Goal: Information Seeking & Learning: Learn about a topic

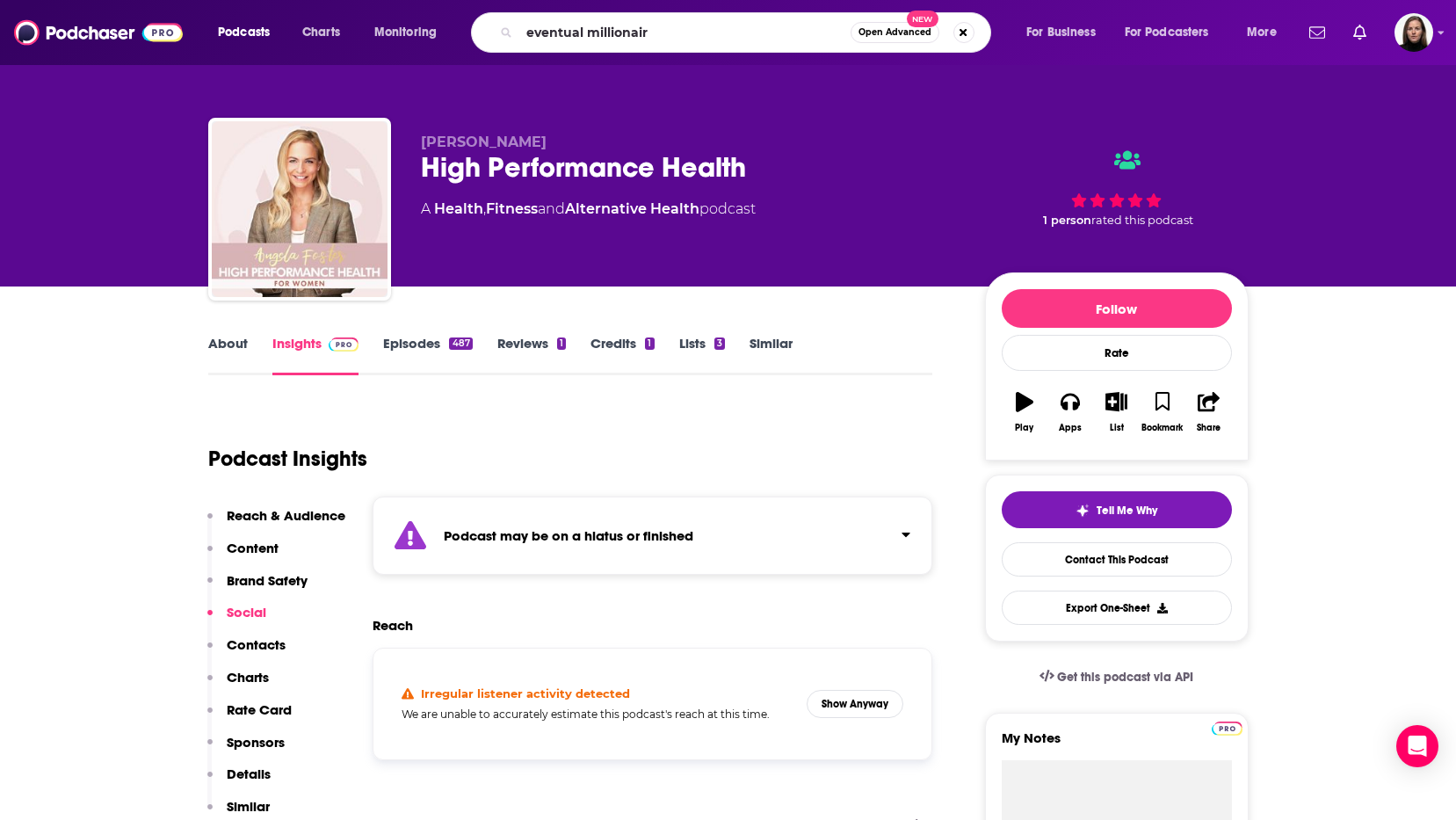
type input "eventual millionaire"
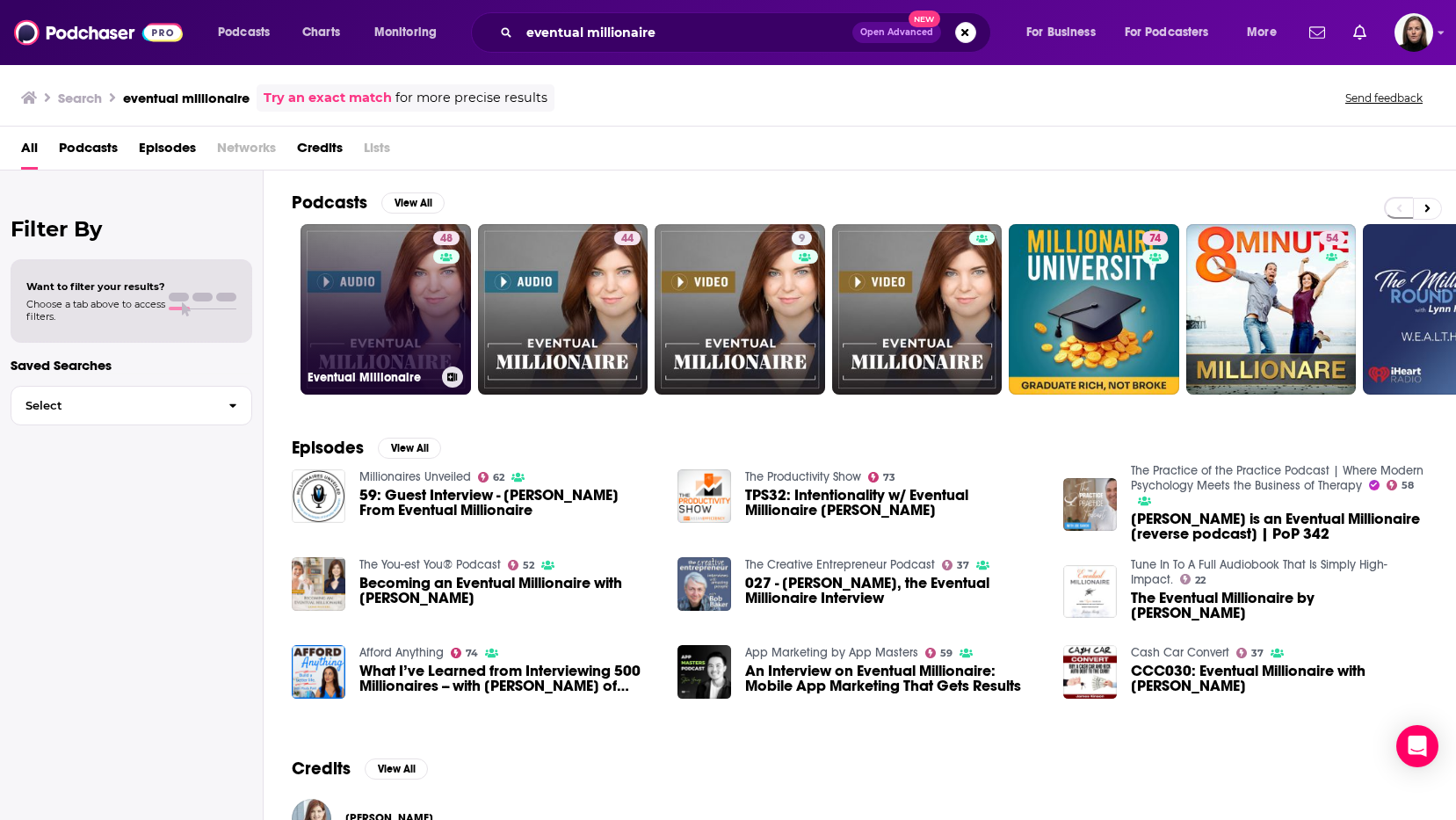
click at [417, 294] on link "48 Eventual Millionaire" at bounding box center [385, 308] width 170 height 171
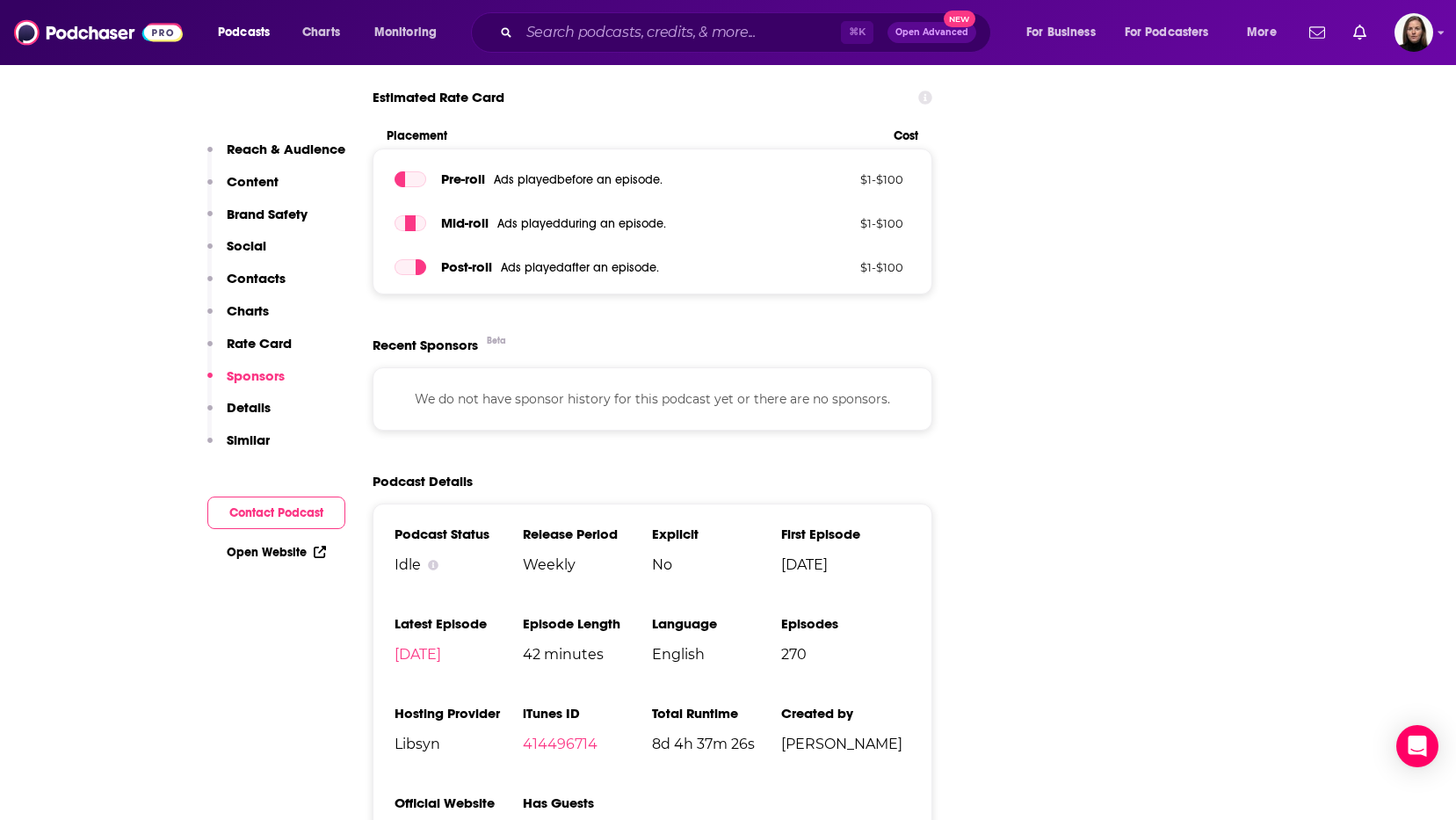
scroll to position [2688, 0]
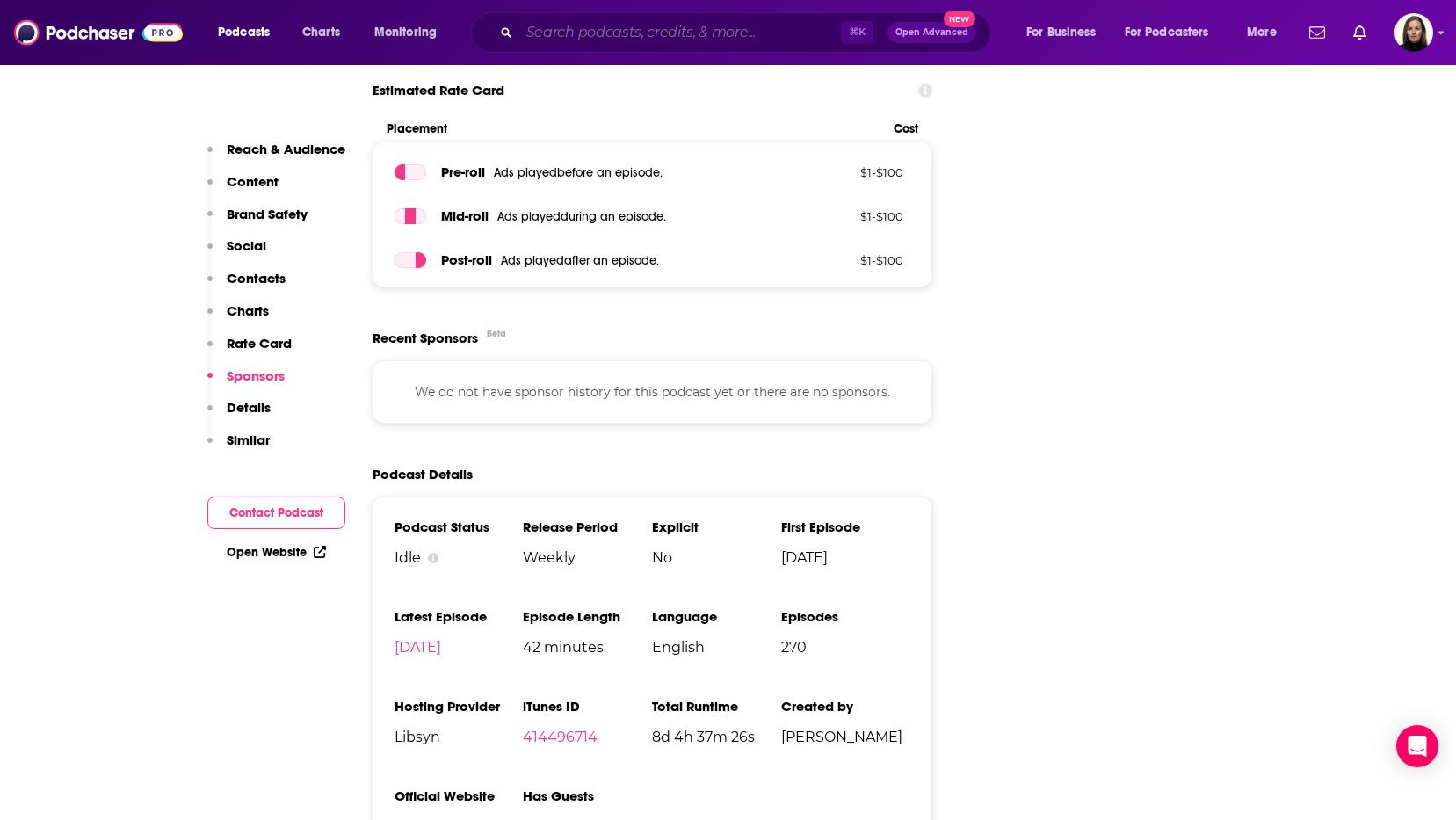
click at [558, 32] on input "Search podcasts, credits, & more..." at bounding box center [680, 33] width 322 height 29
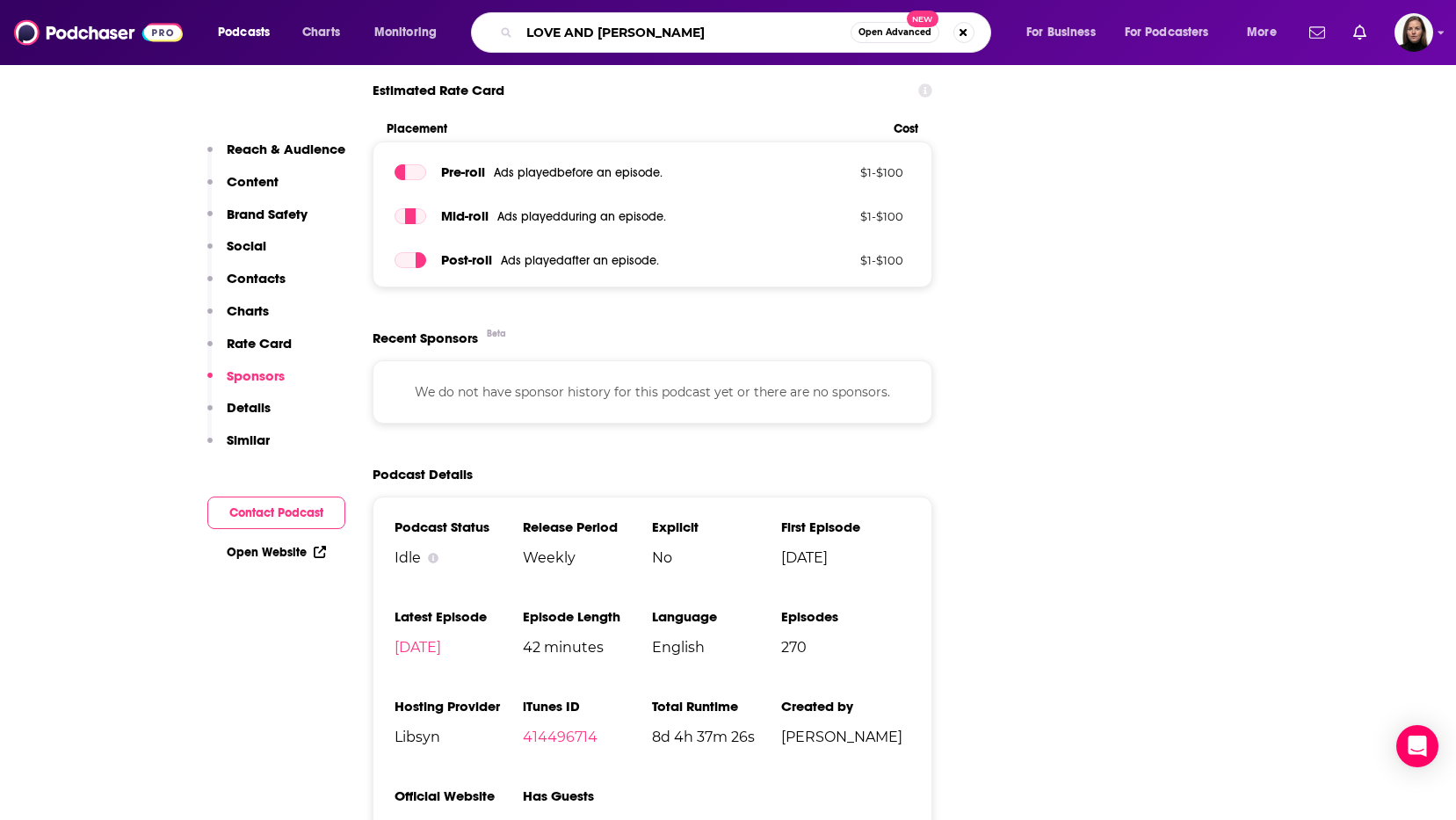
type input "LOVE AND LEARN"
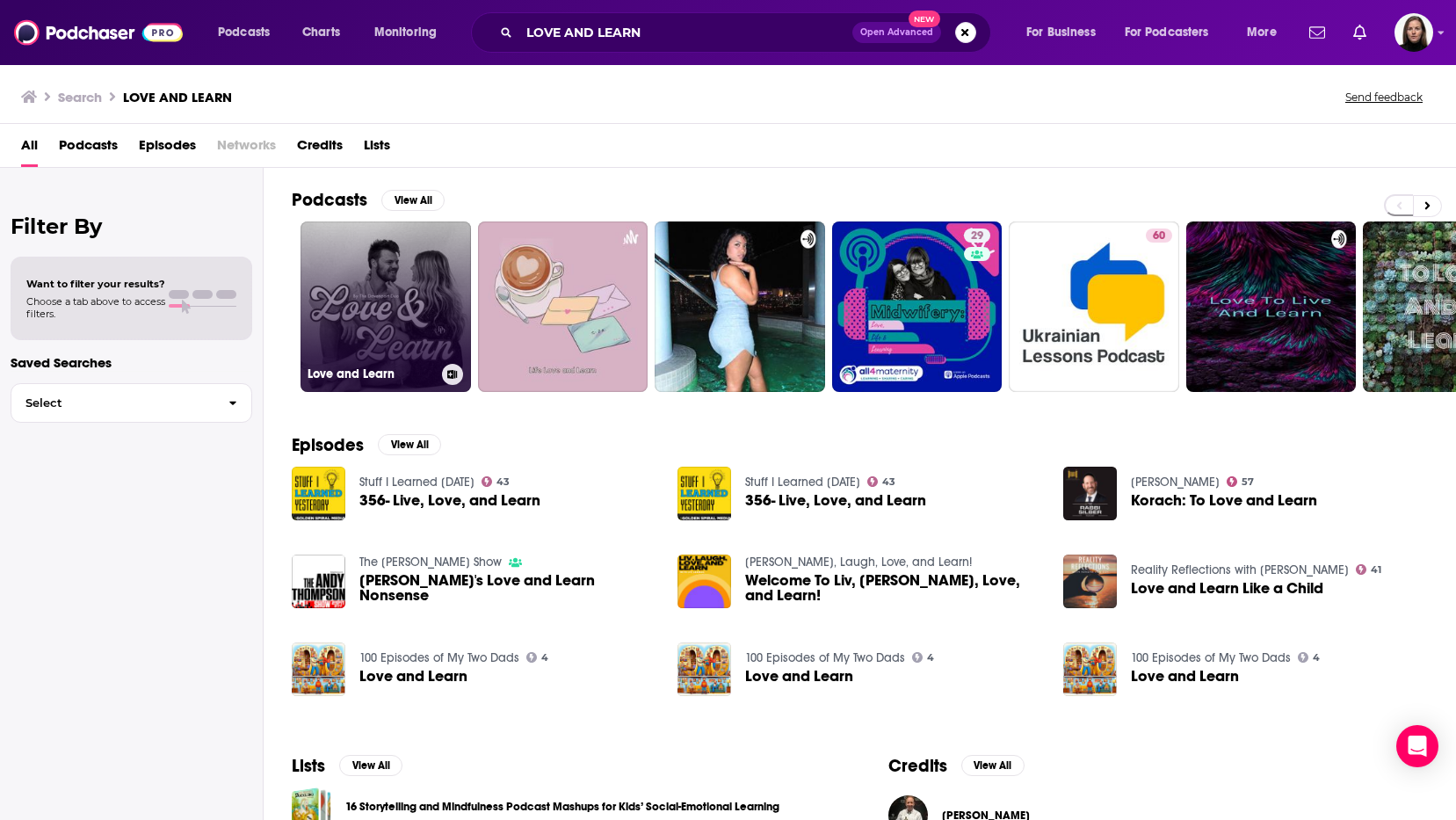
click at [401, 282] on link "Love and Learn" at bounding box center [385, 307] width 170 height 171
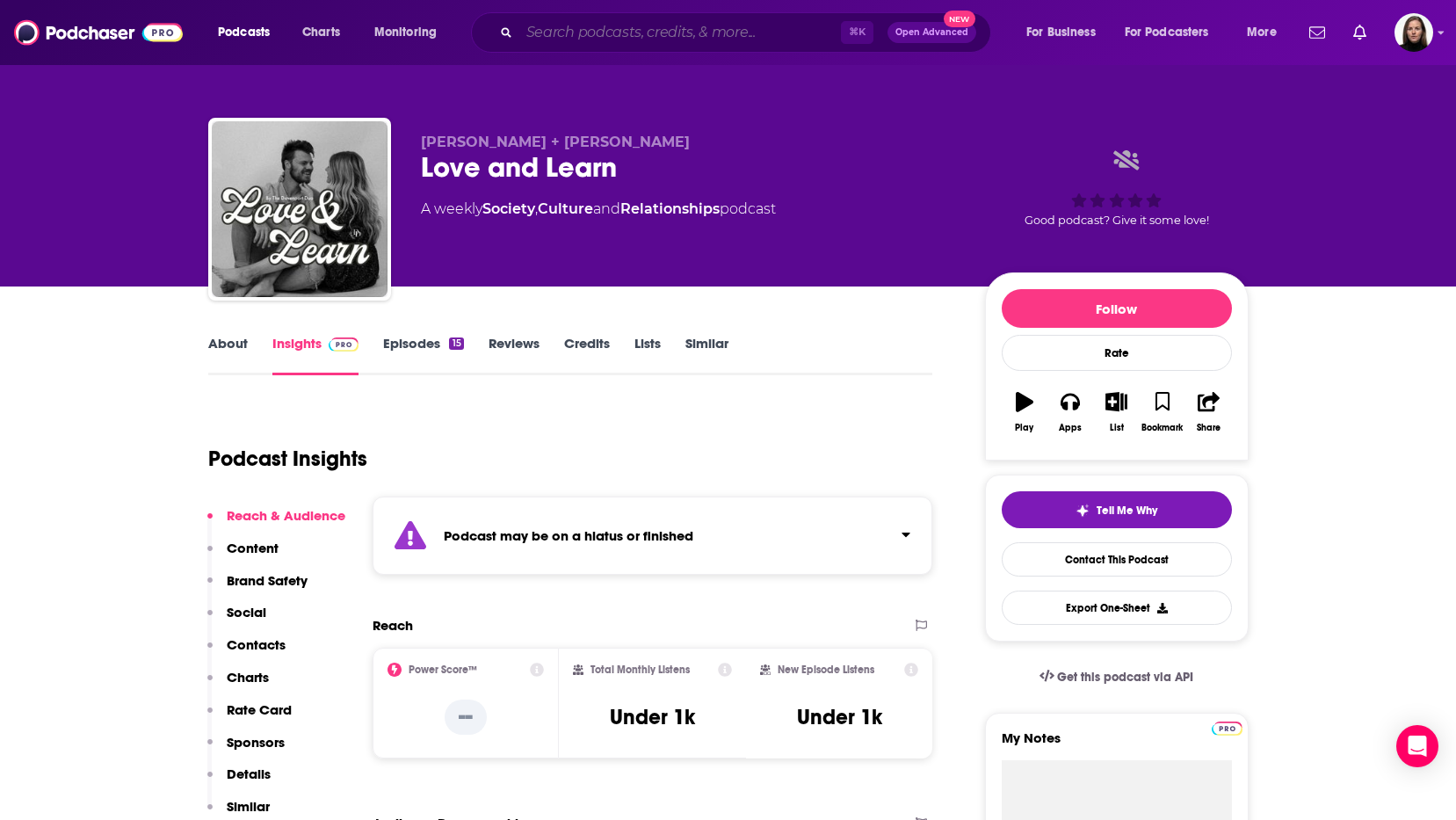
click at [596, 36] on input "Search podcasts, credits, & more..." at bounding box center [680, 33] width 322 height 29
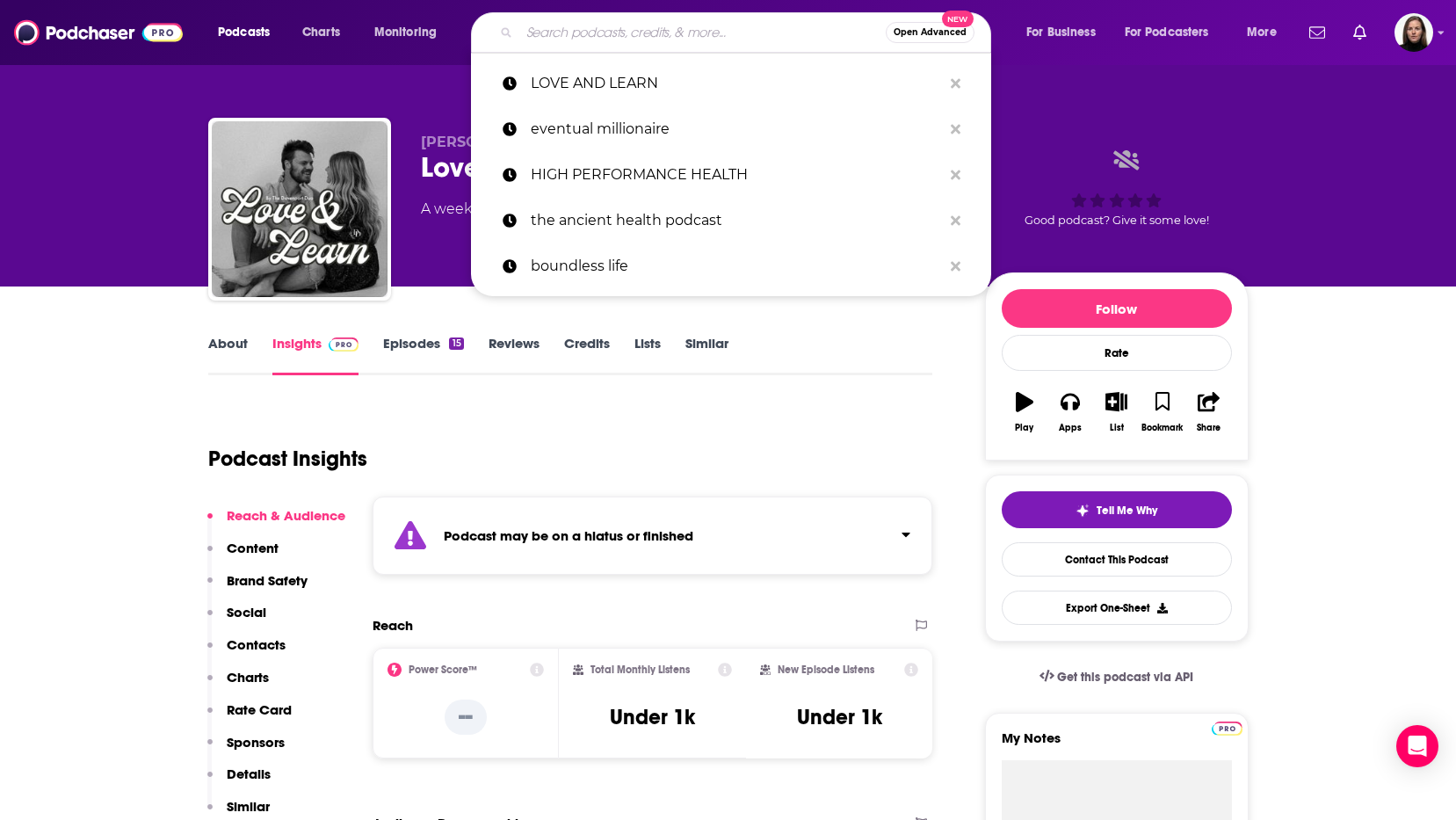
click at [596, 36] on input "Search podcasts, credits, & more..." at bounding box center [702, 33] width 366 height 29
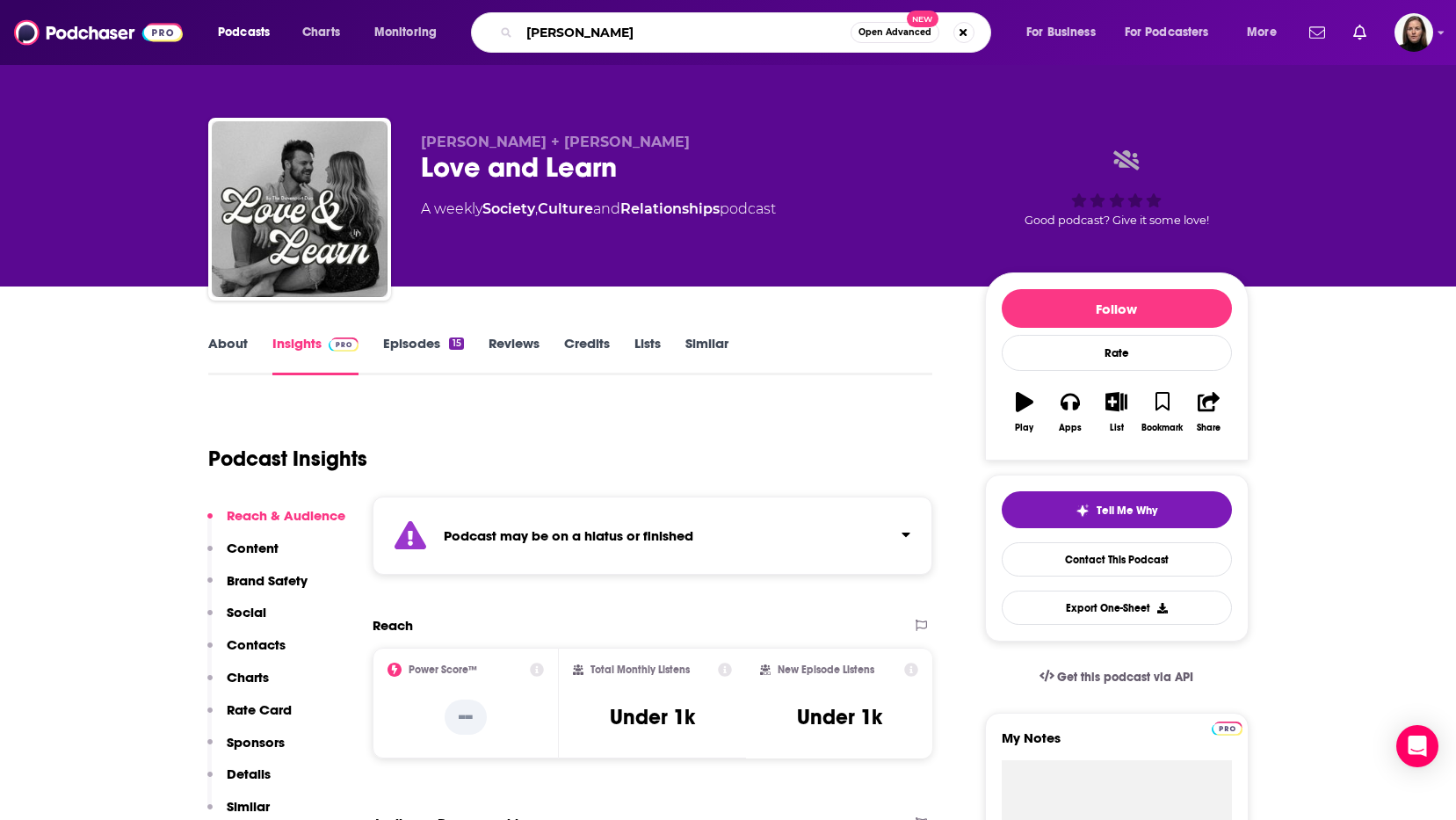
type input "[PERSON_NAME]"
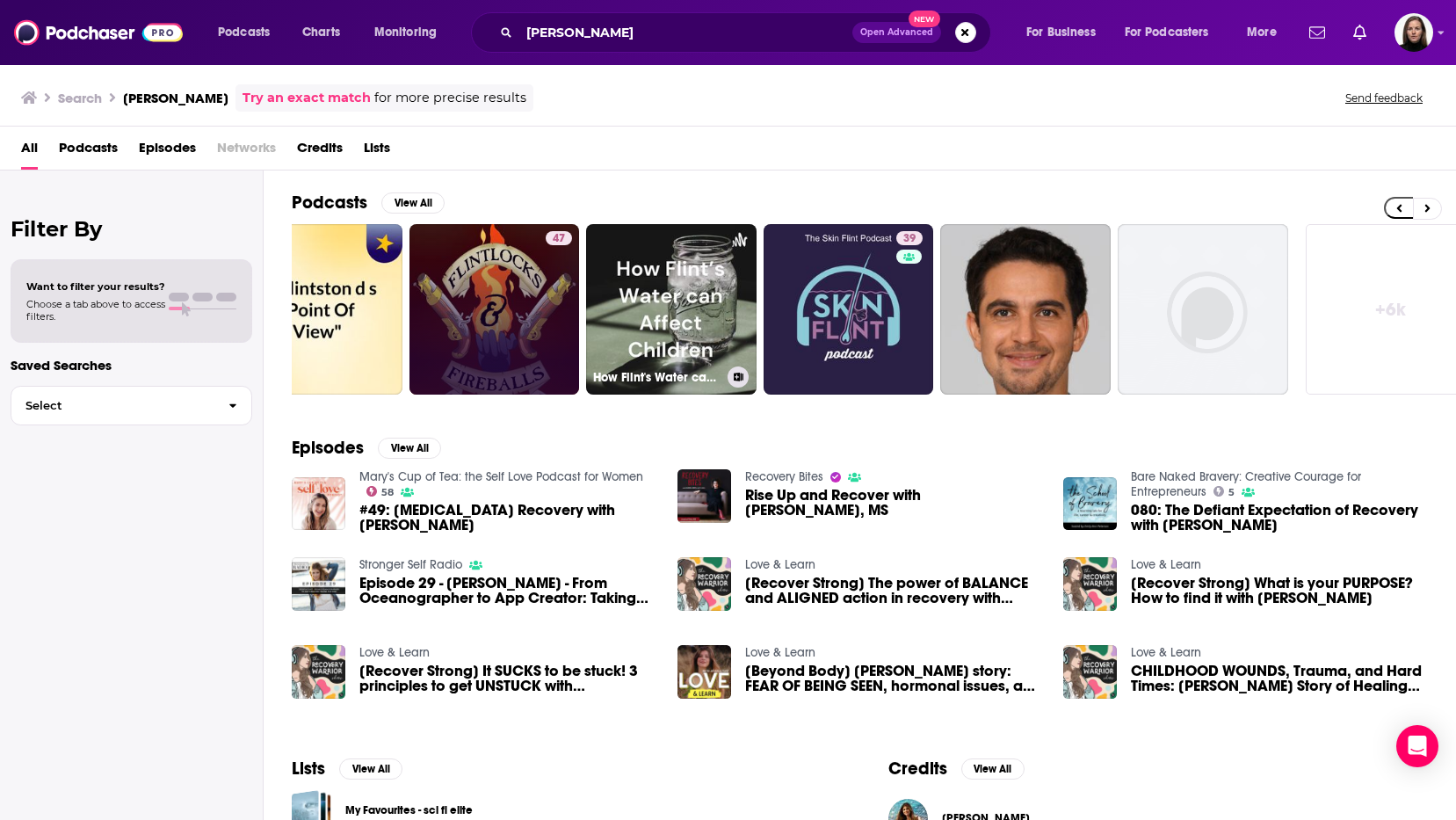
scroll to position [0, 450]
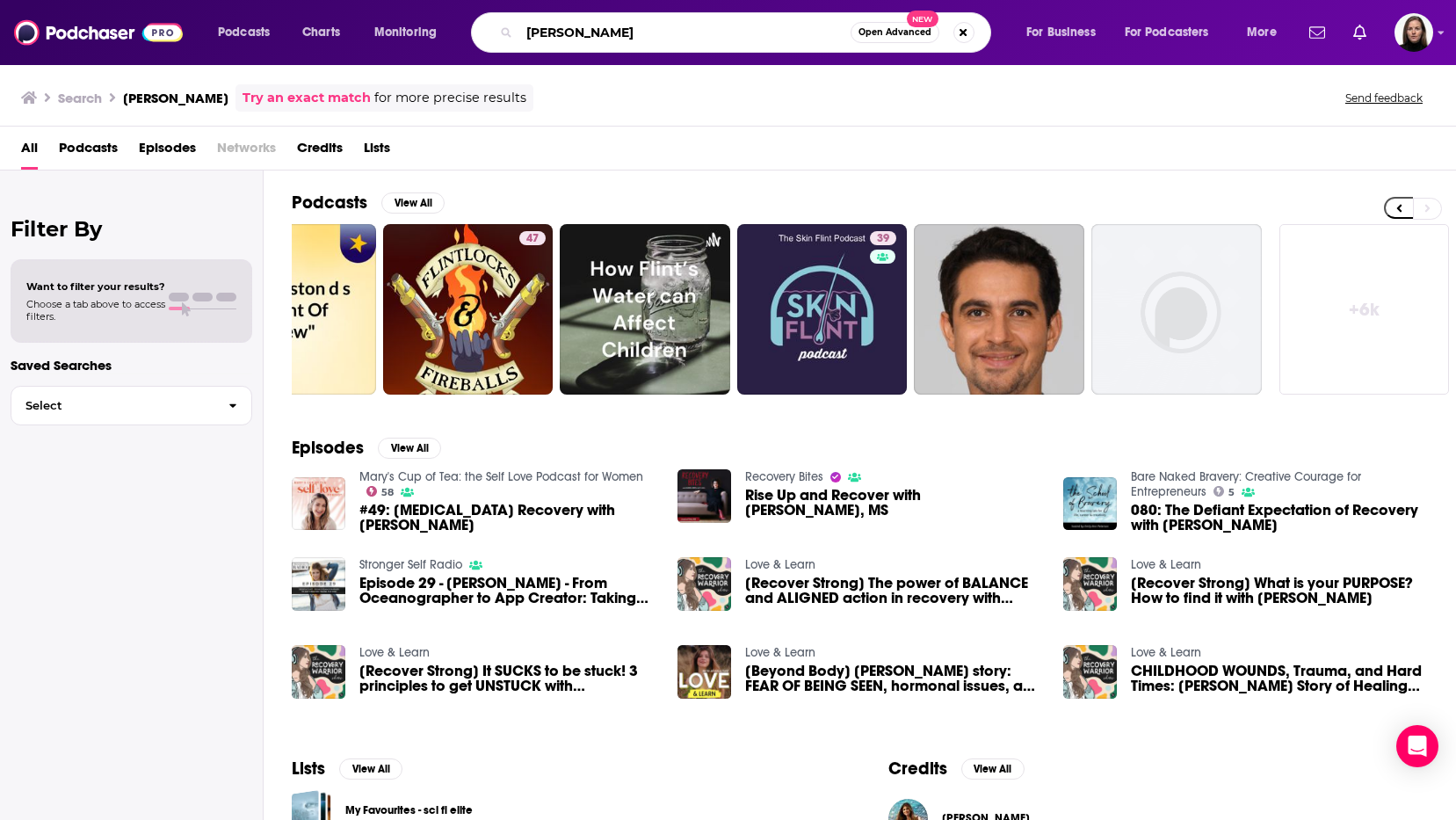
click at [628, 36] on input "[PERSON_NAME]" at bounding box center [685, 33] width 331 height 29
type input "[PERSON_NAME] love and learn"
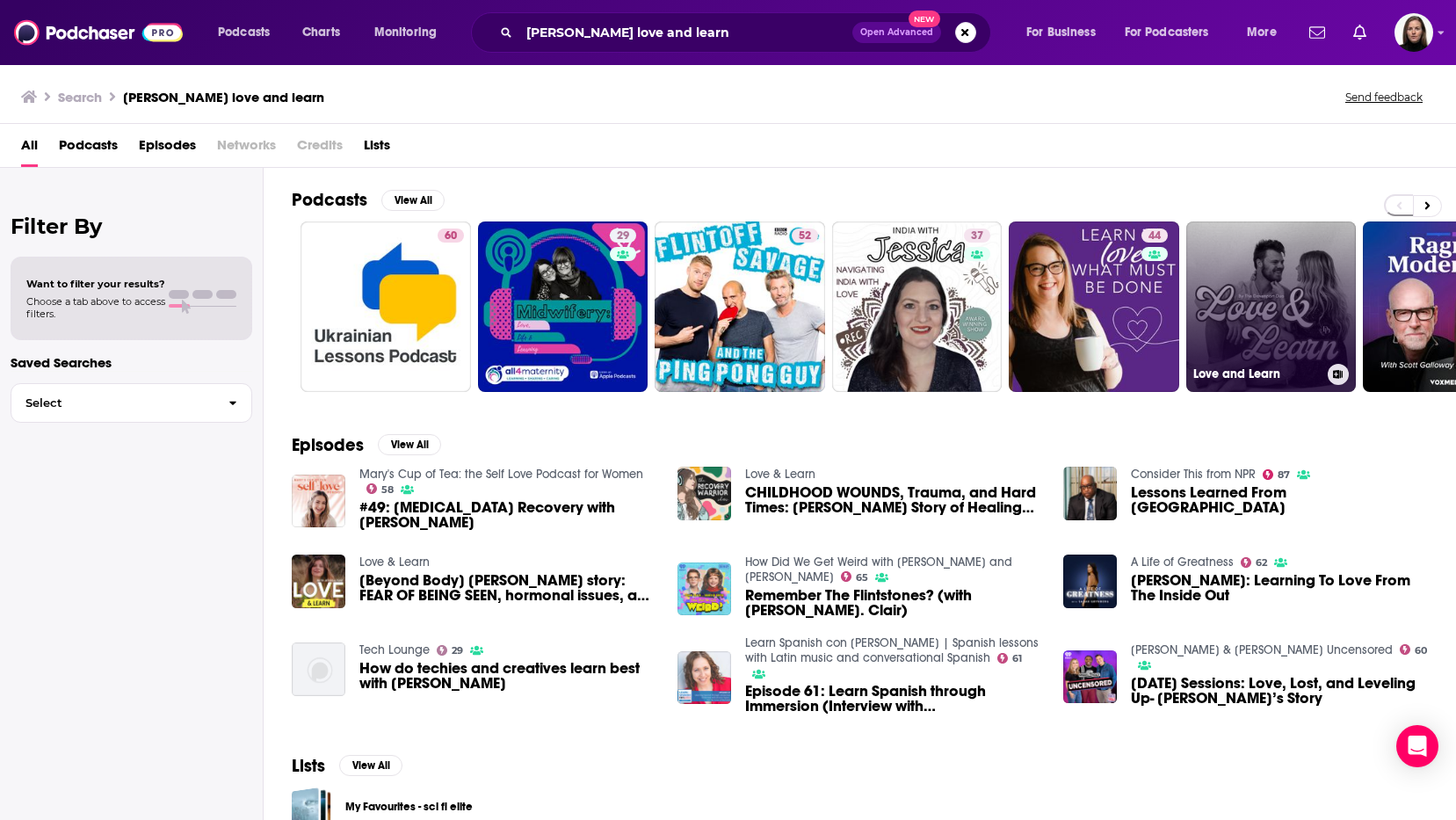
click at [1247, 304] on link "Love and Learn" at bounding box center [1271, 307] width 170 height 171
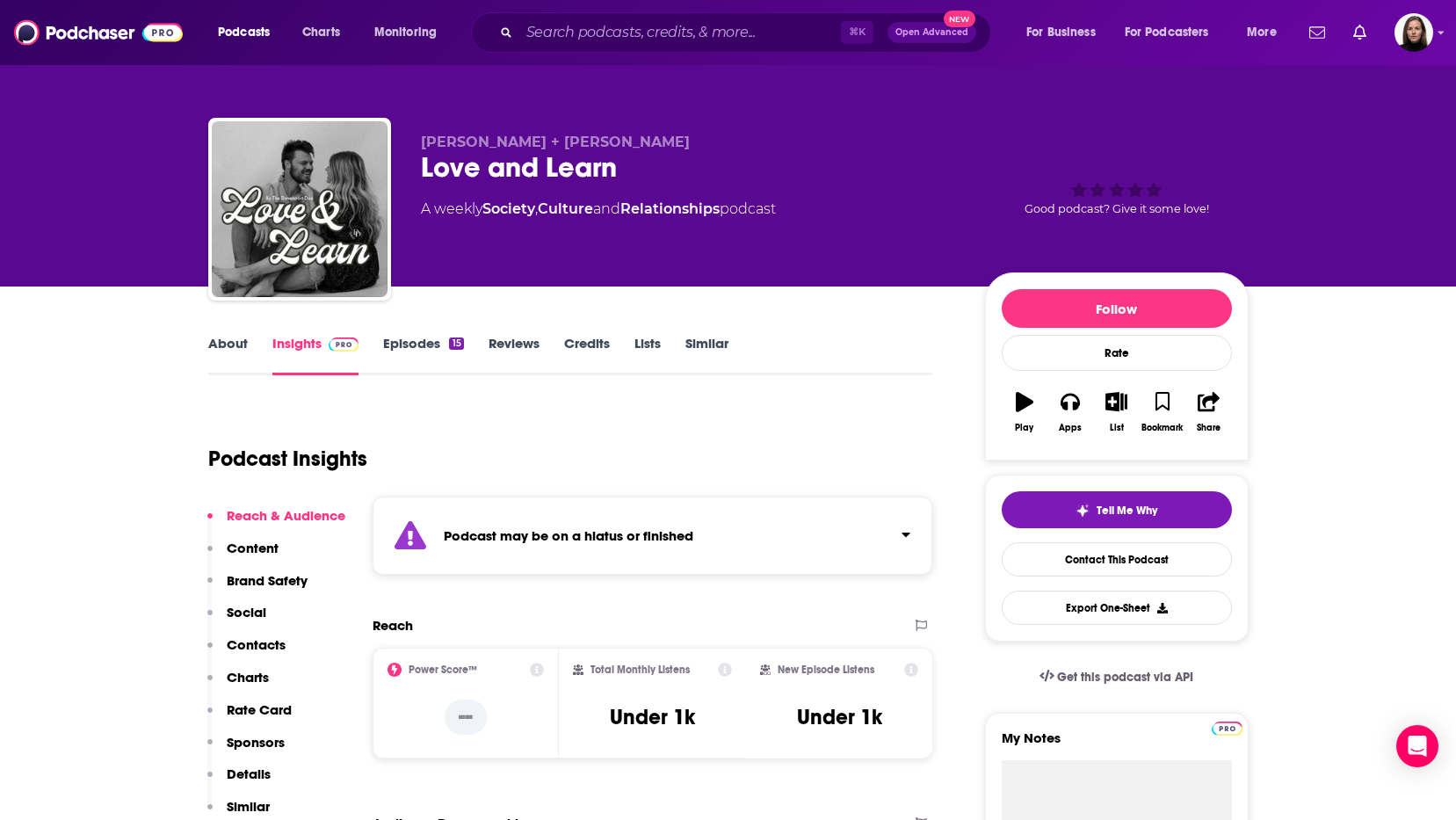
click at [1247, 304] on div "Follow Rate Play Apps List Bookmark Share" at bounding box center [1117, 367] width 264 height 188
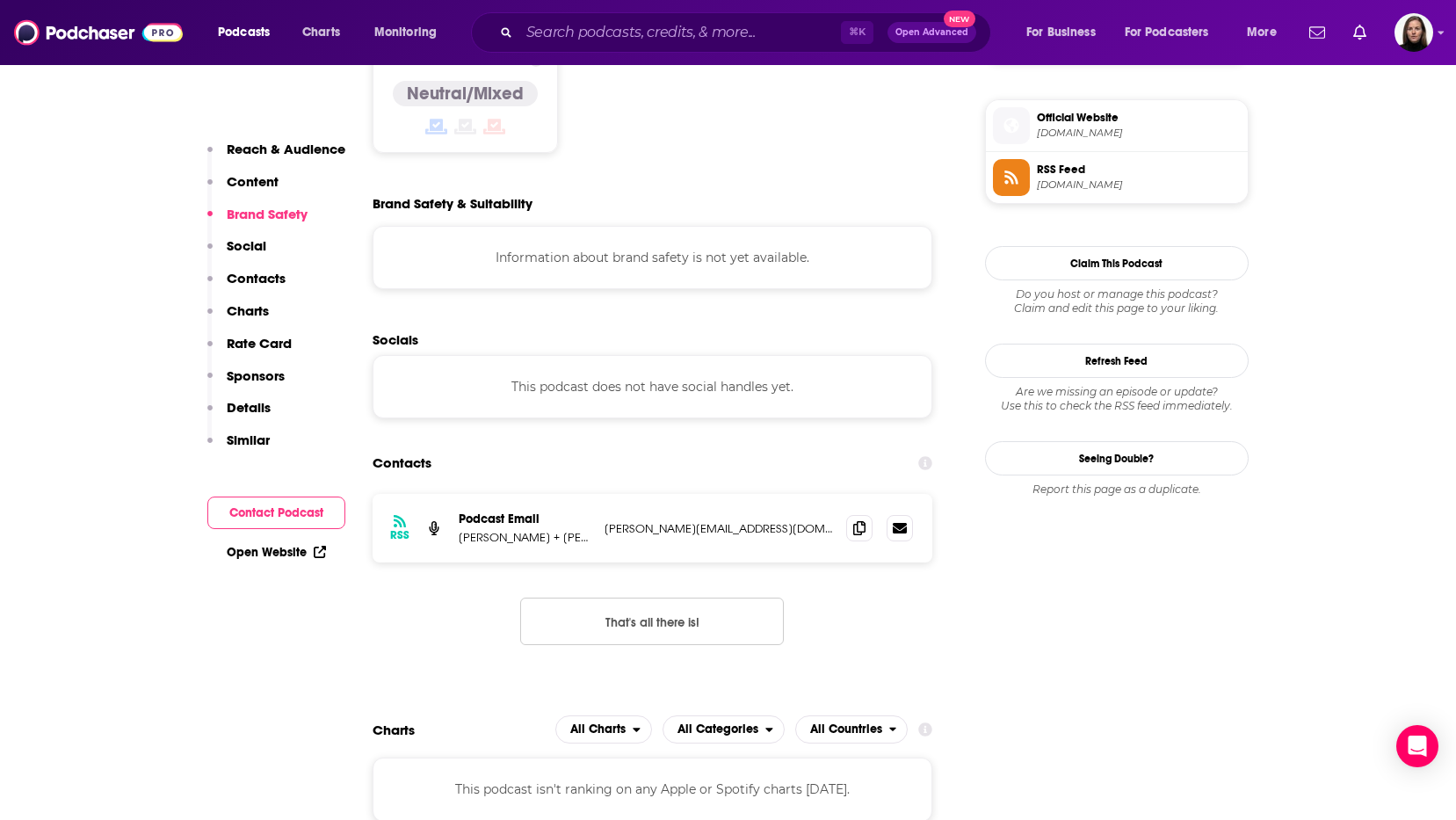
scroll to position [1259, 0]
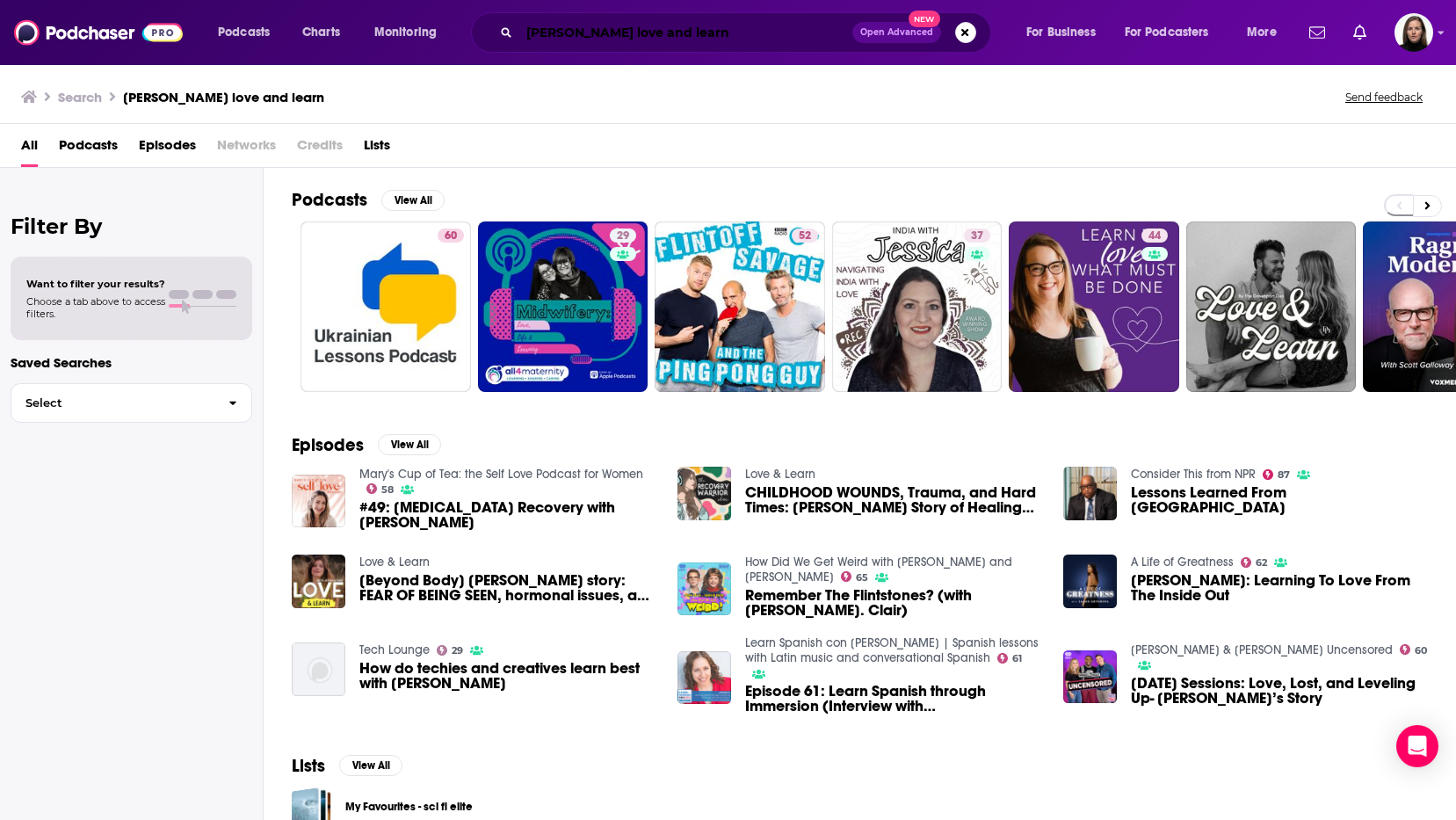
click at [658, 39] on input "[PERSON_NAME] love and learn" at bounding box center [686, 33] width 333 height 29
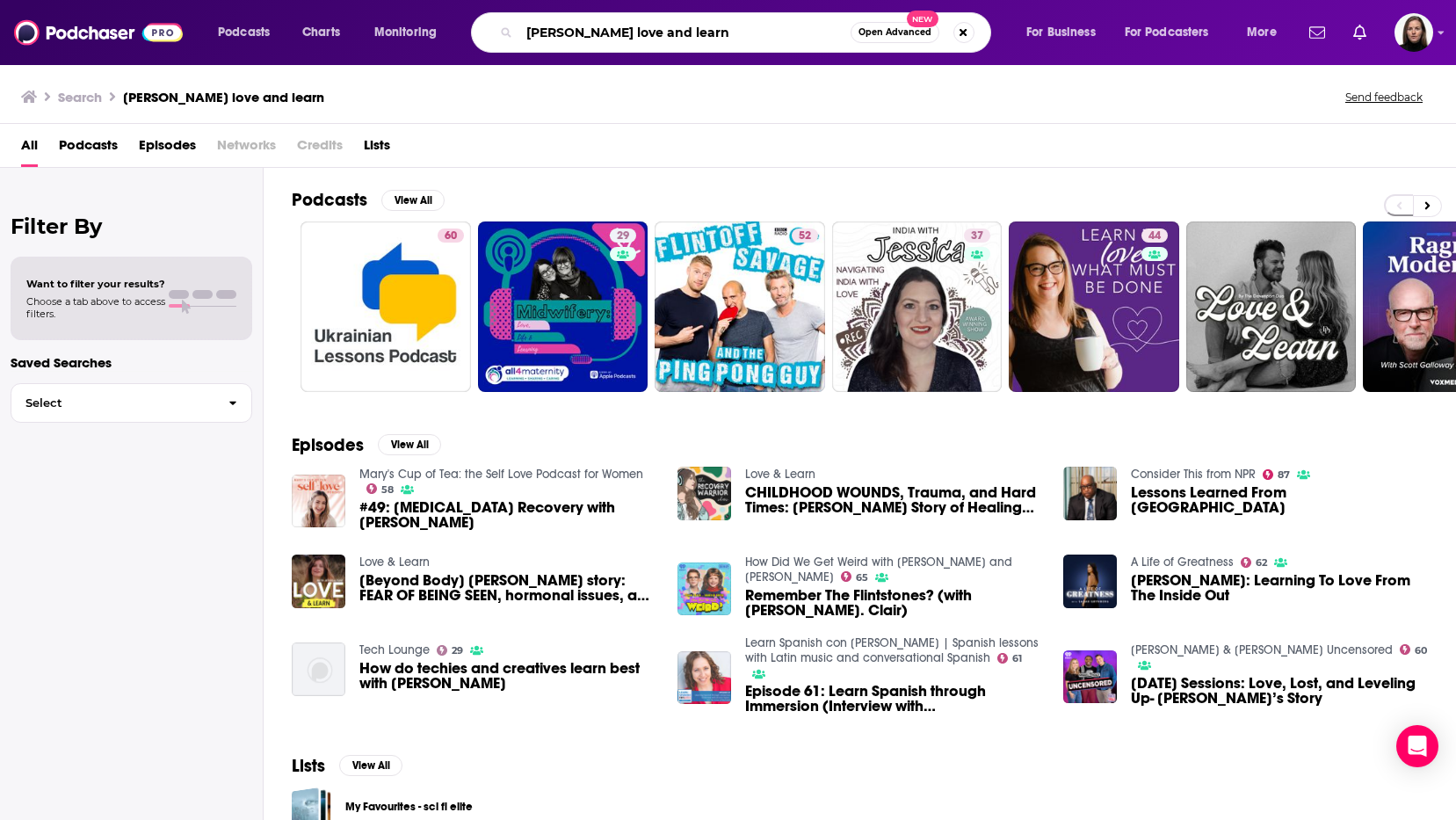
click at [658, 39] on input "[PERSON_NAME] love and learn" at bounding box center [685, 33] width 331 height 29
type input "optimal performance"
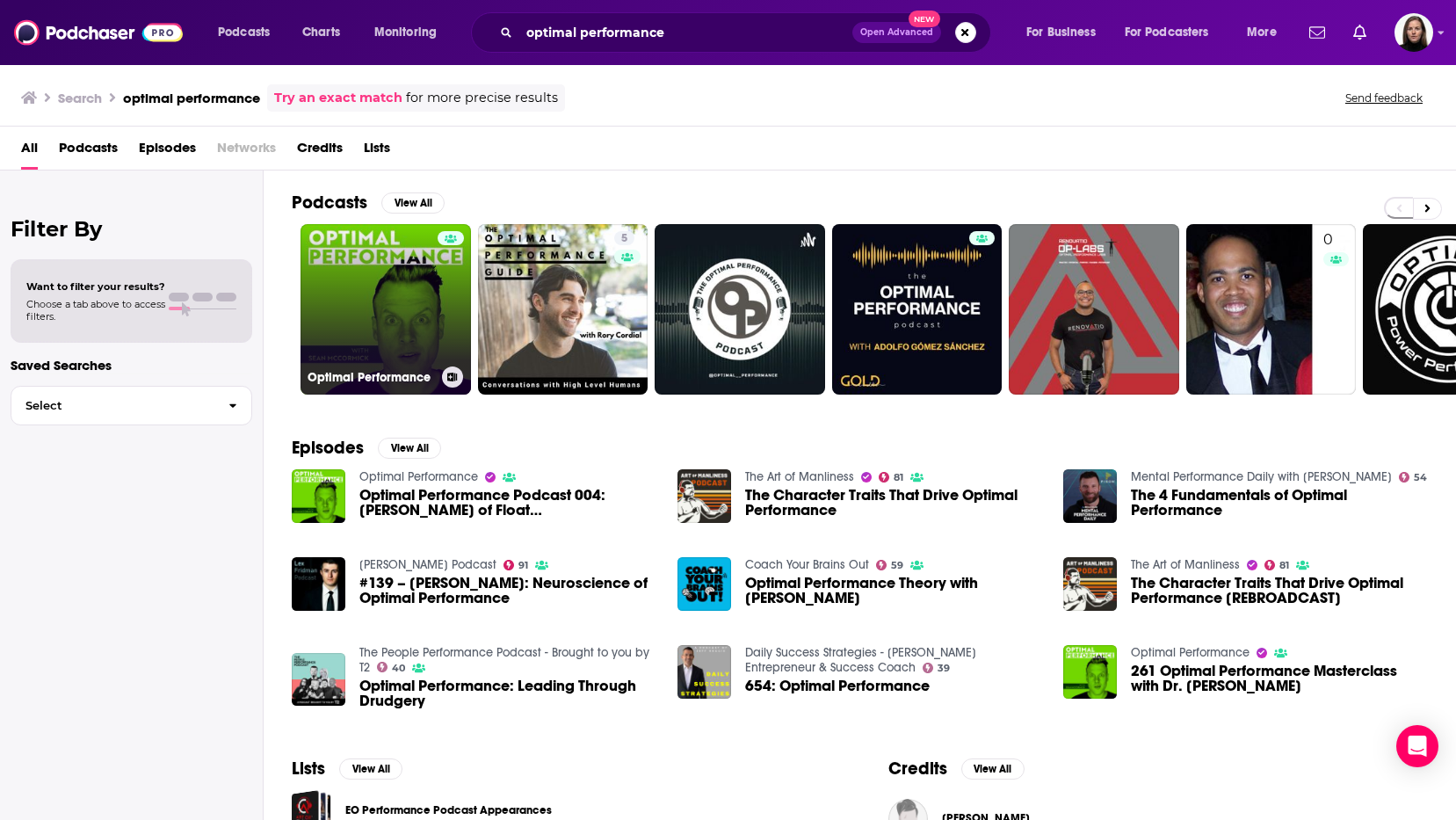
click at [355, 312] on link "Optimal Performance" at bounding box center [385, 308] width 170 height 171
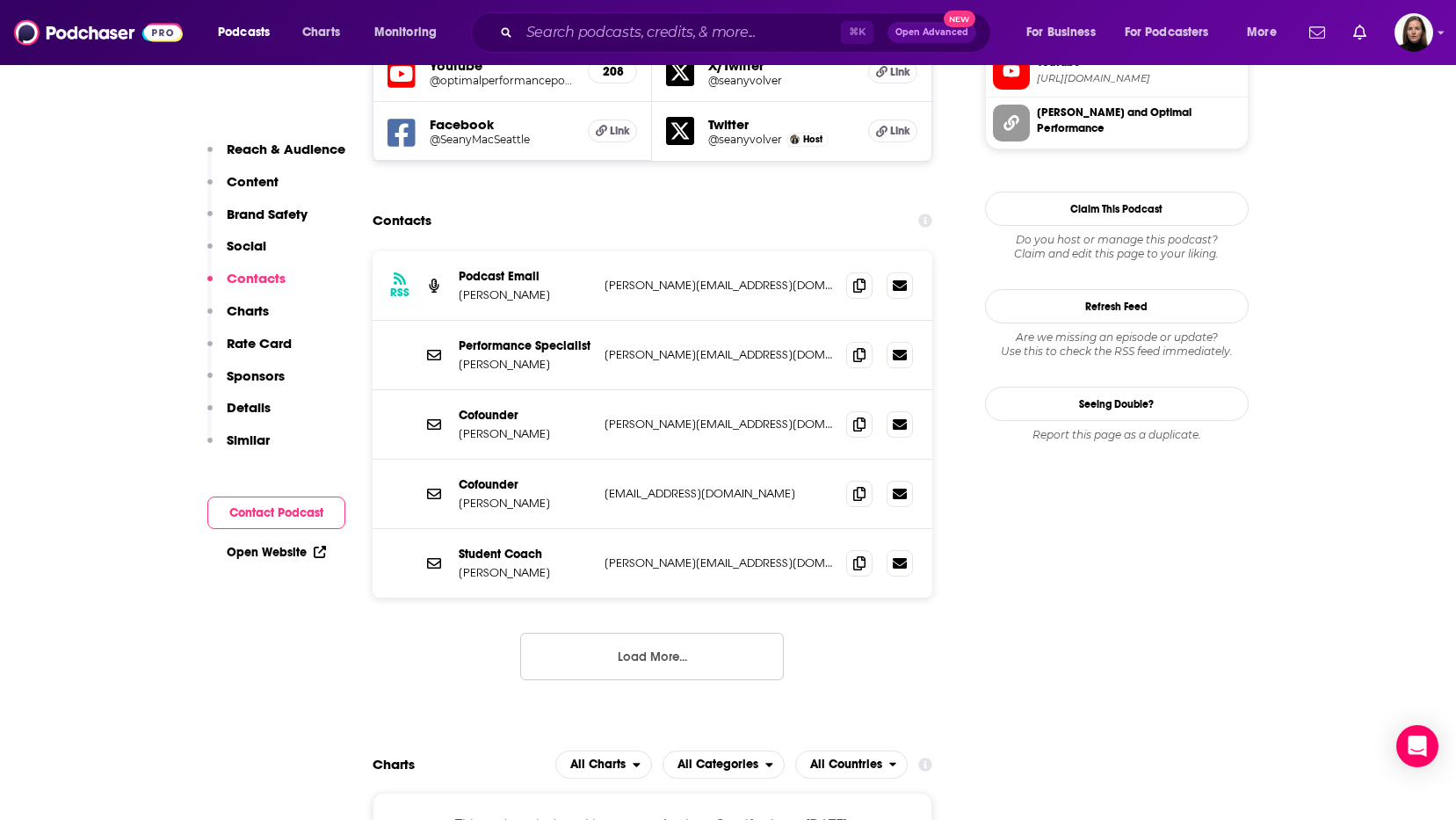
scroll to position [1822, 0]
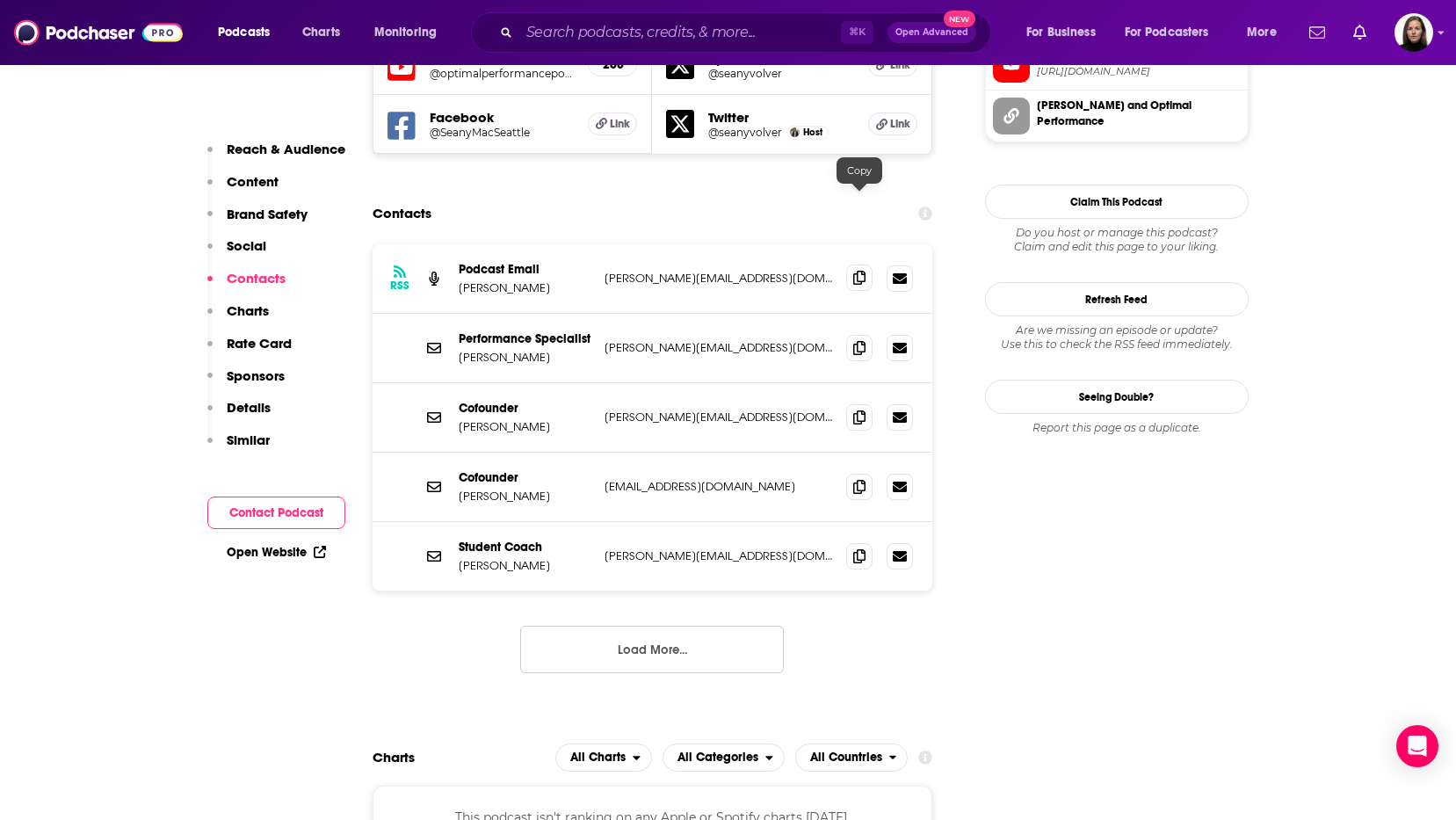
click at [869, 265] on span at bounding box center [859, 278] width 27 height 27
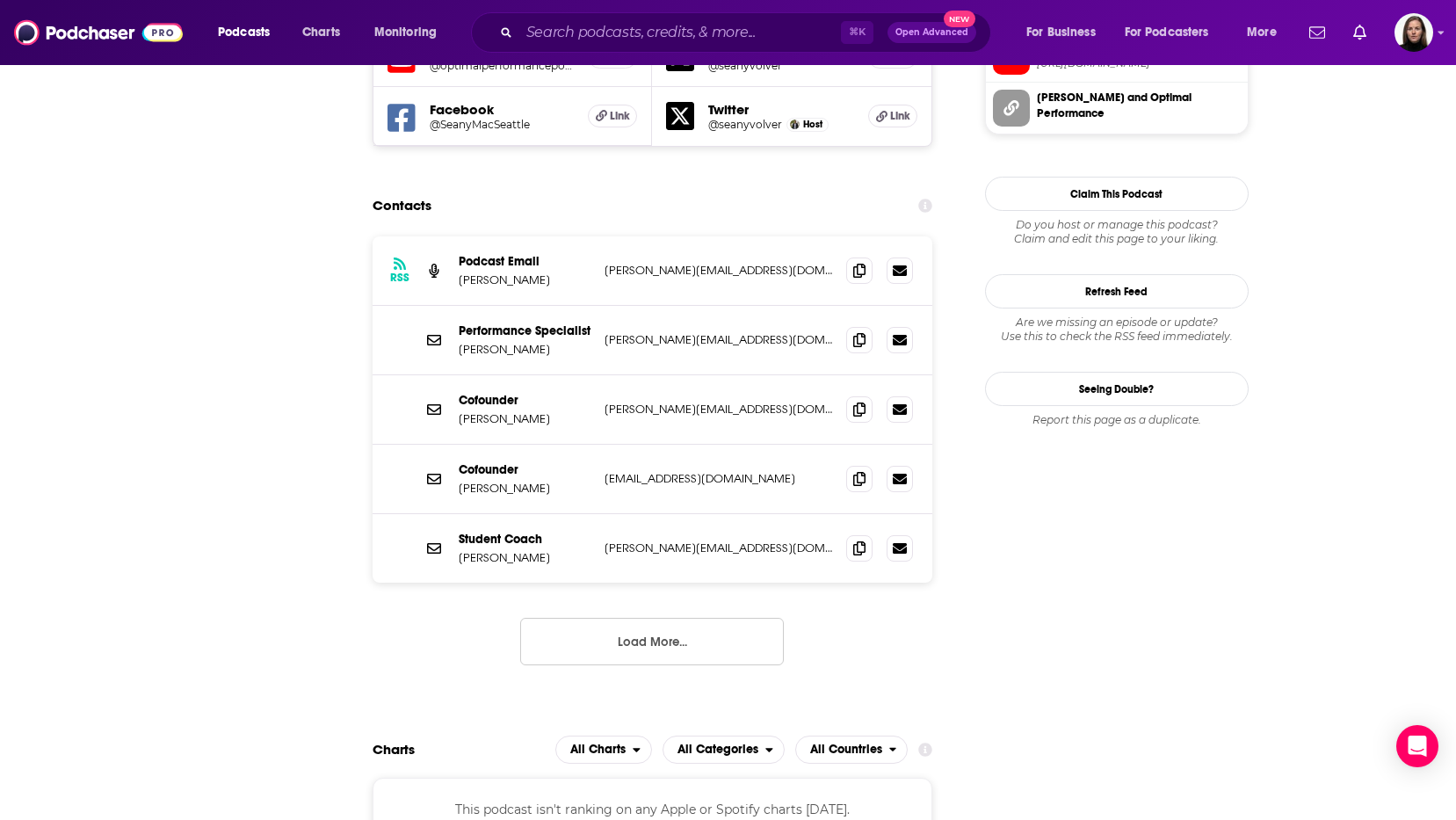
scroll to position [0, 0]
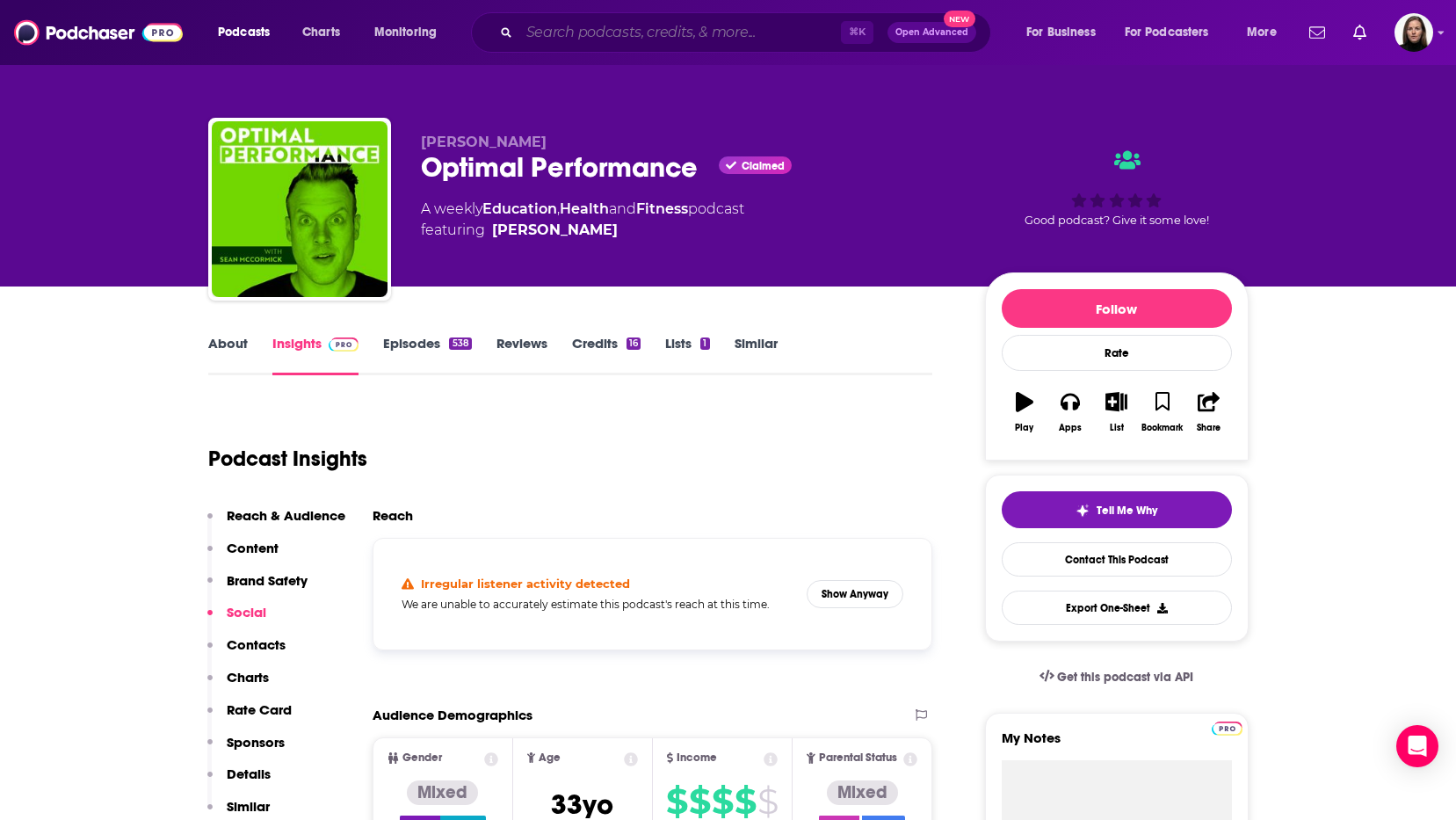
click at [596, 33] on input "Search podcasts, credits, & more..." at bounding box center [680, 33] width 322 height 29
click at [570, 41] on input "Search podcasts, credits, & more..." at bounding box center [680, 33] width 322 height 29
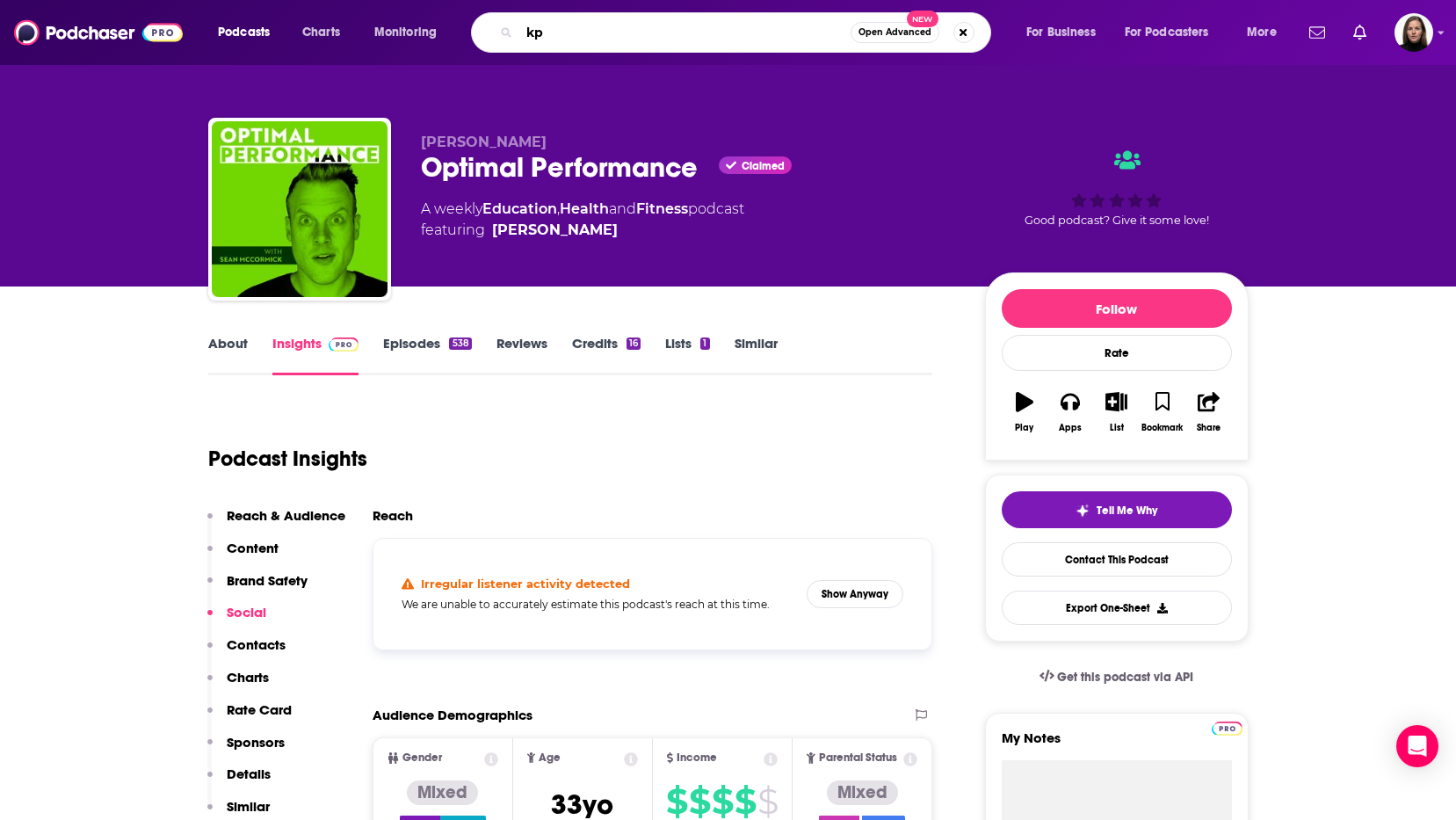
type input "k"
type input "[PERSON_NAME]"
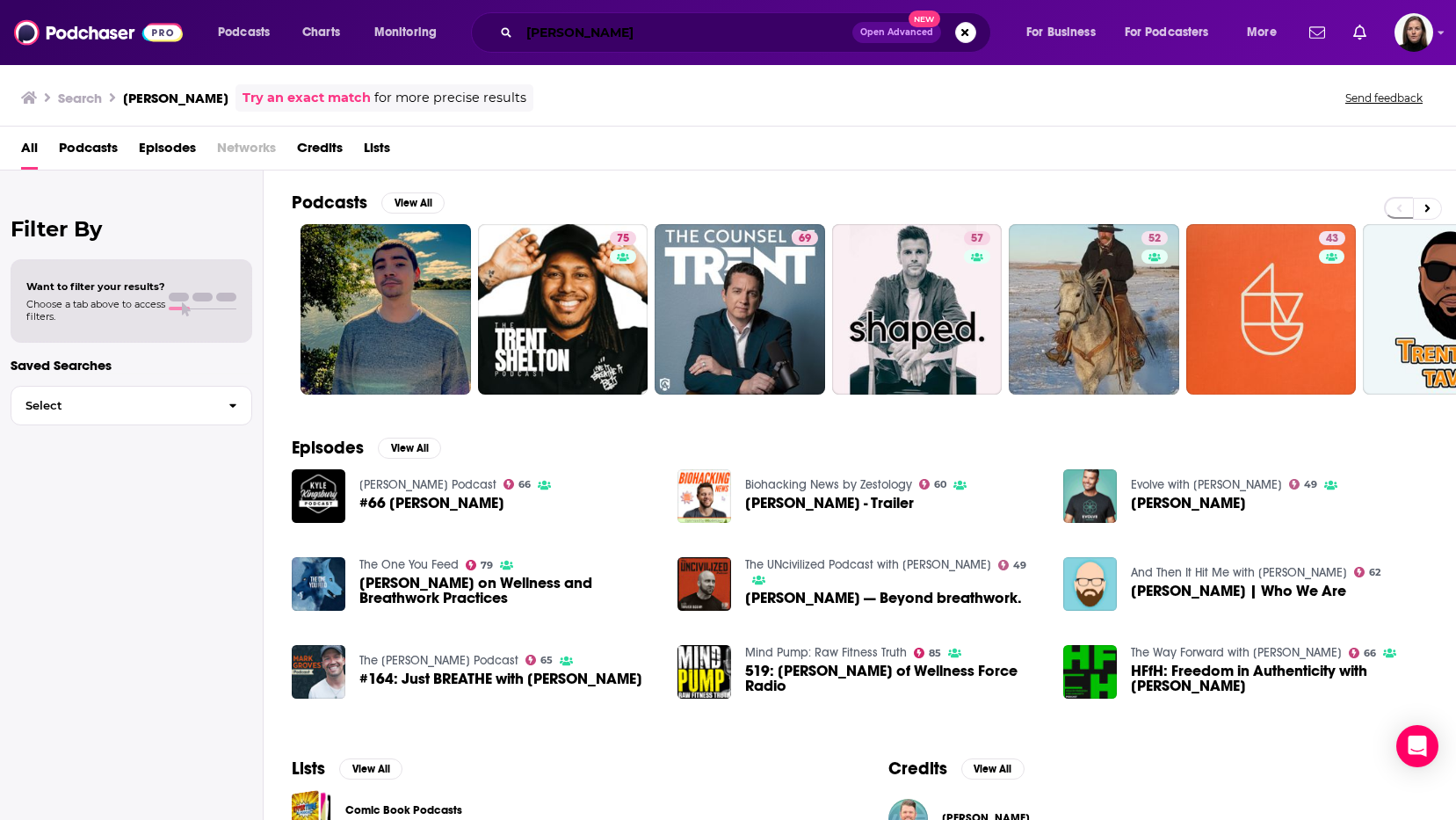
click at [575, 36] on input "[PERSON_NAME]" at bounding box center [686, 33] width 333 height 29
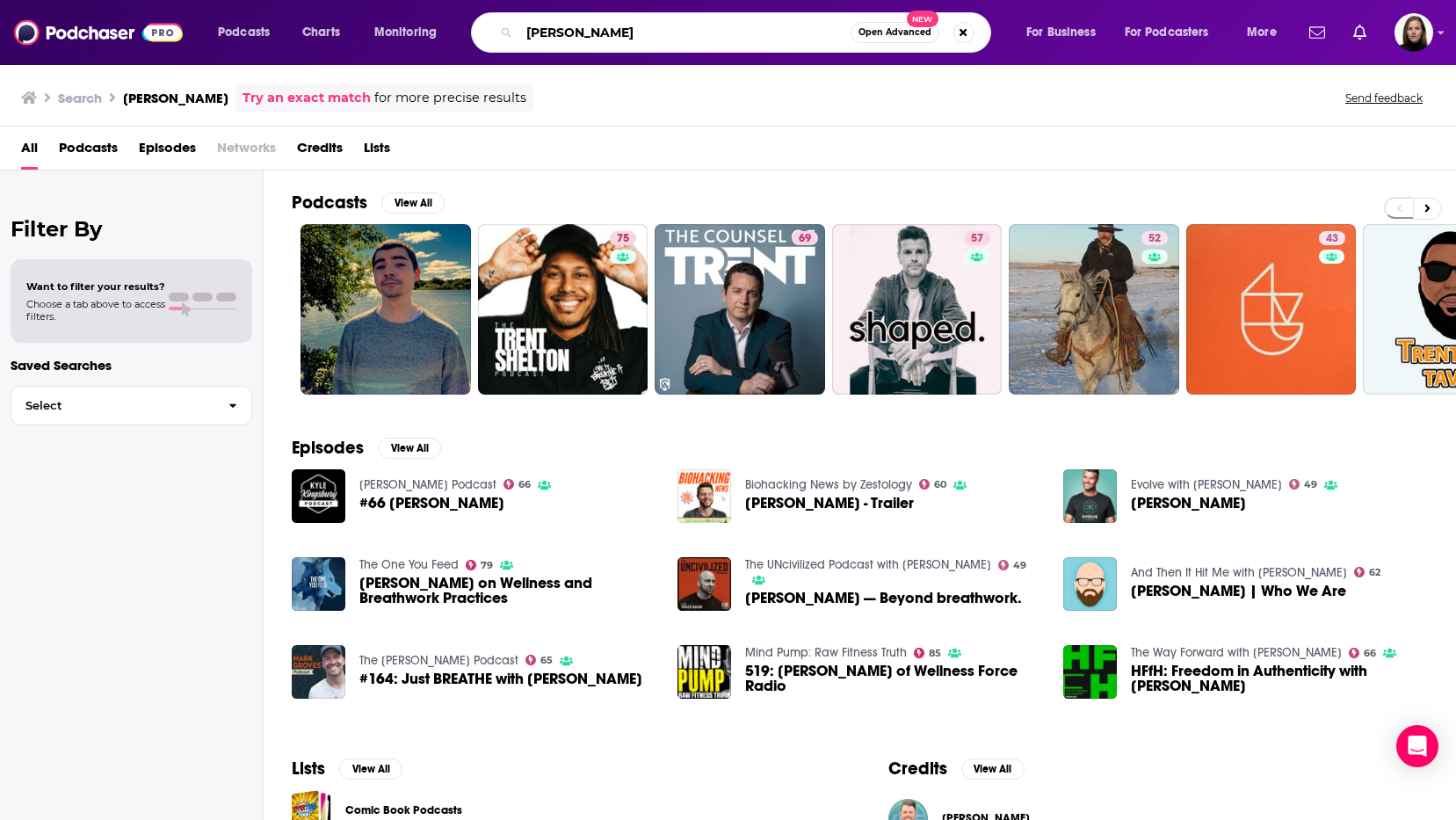
click at [575, 36] on input "[PERSON_NAME]" at bounding box center [685, 33] width 331 height 29
type input "wellness + wisdom"
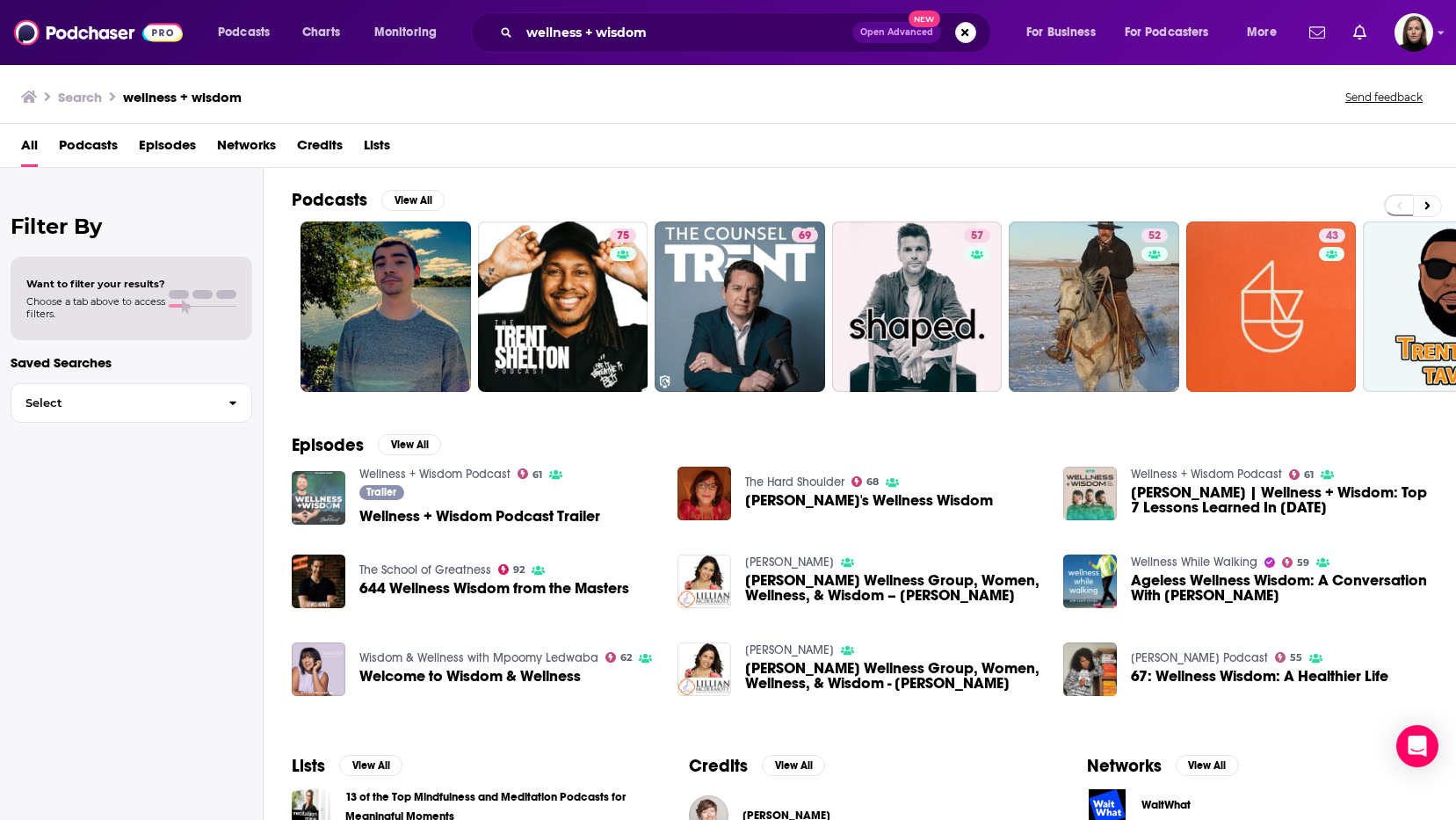
click at [331, 489] on img "Wellness + Wisdom Podcast Trailer" at bounding box center [318, 498] width 53 height 53
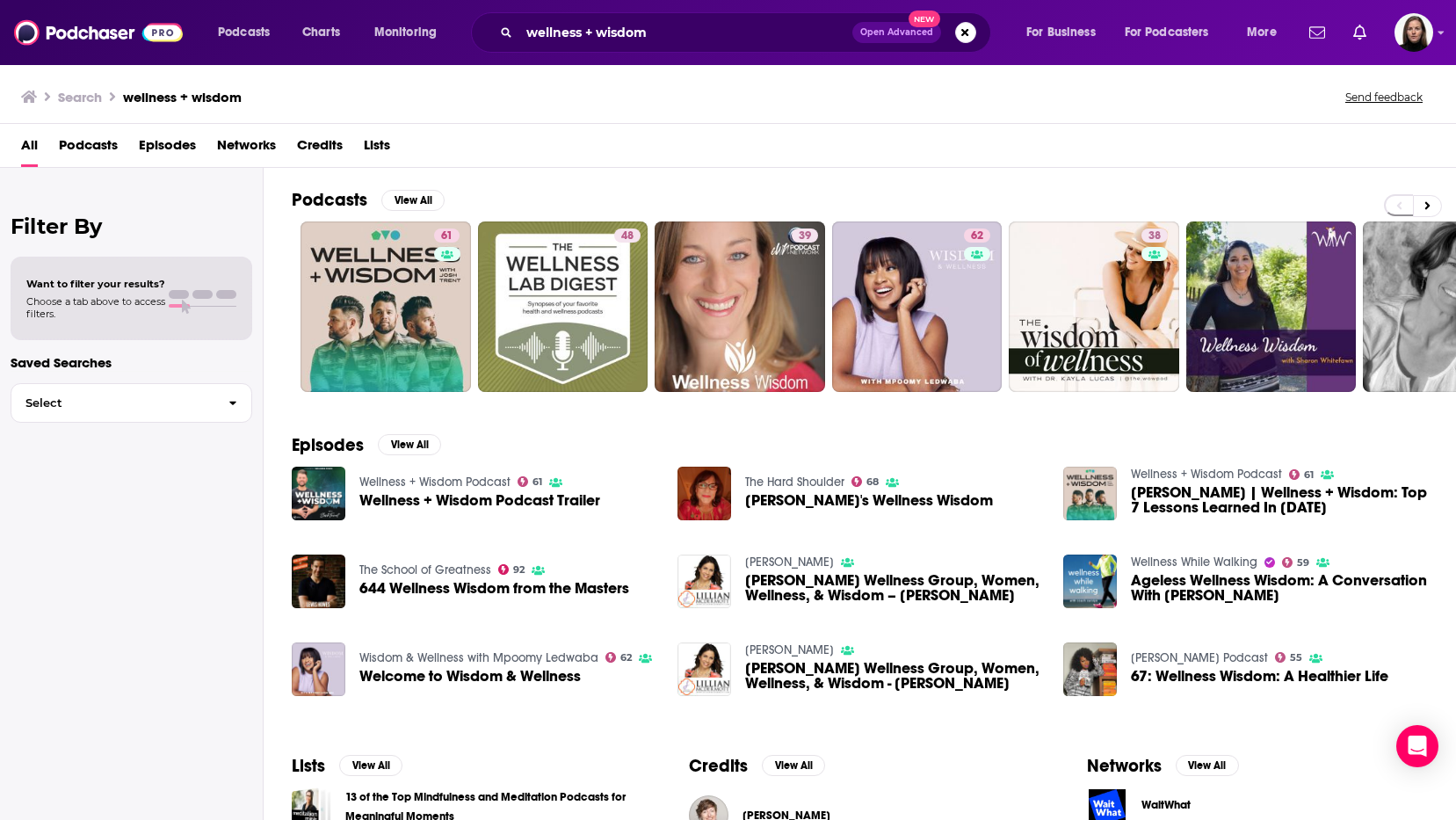
click at [1145, 482] on link "Wellness + Wisdom Podcast" at bounding box center [1206, 474] width 151 height 15
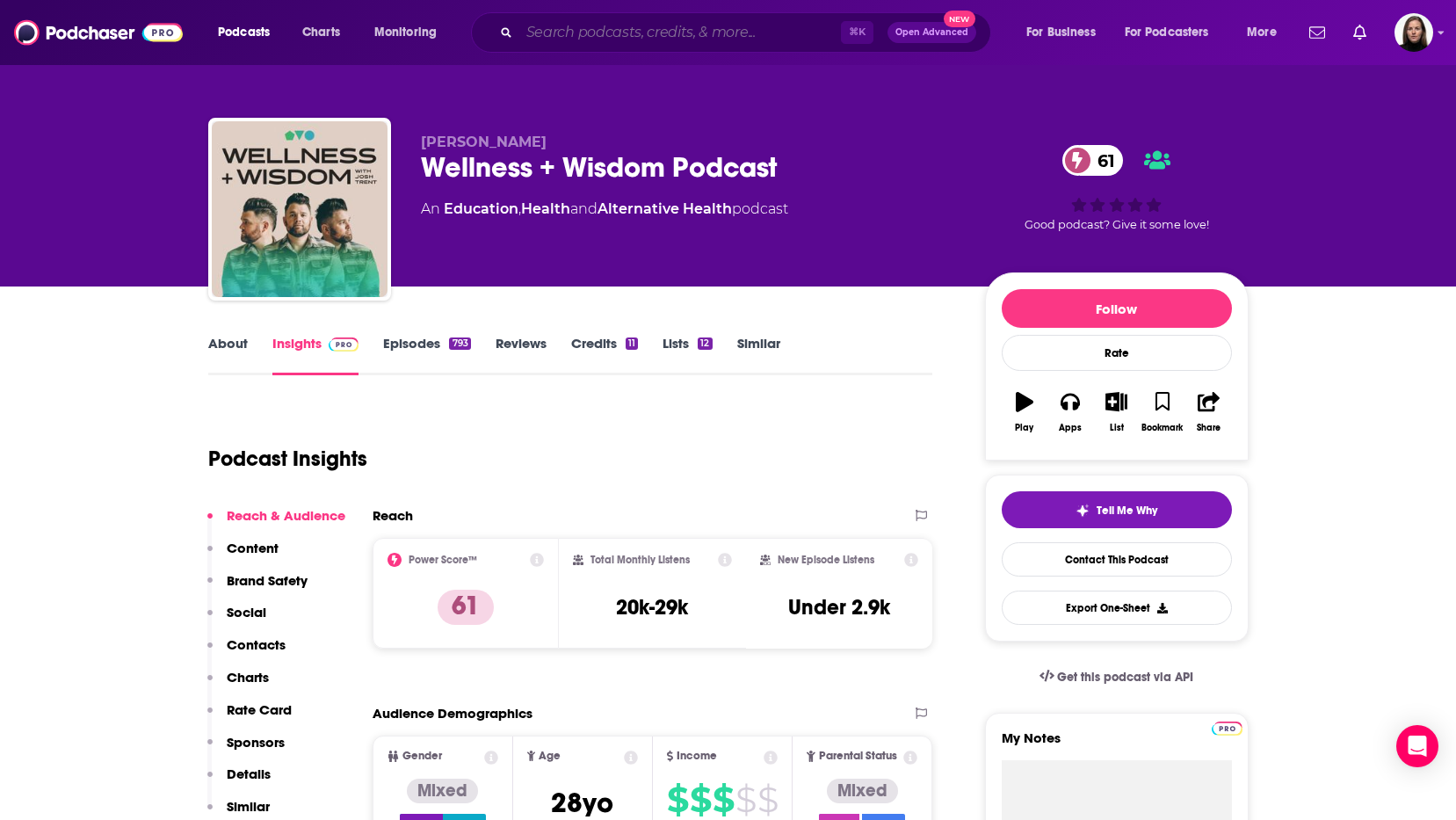
click at [672, 21] on input "Search podcasts, credits, & more..." at bounding box center [680, 33] width 322 height 29
click at [540, 40] on input "Search podcasts, credits, & more..." at bounding box center [680, 33] width 322 height 29
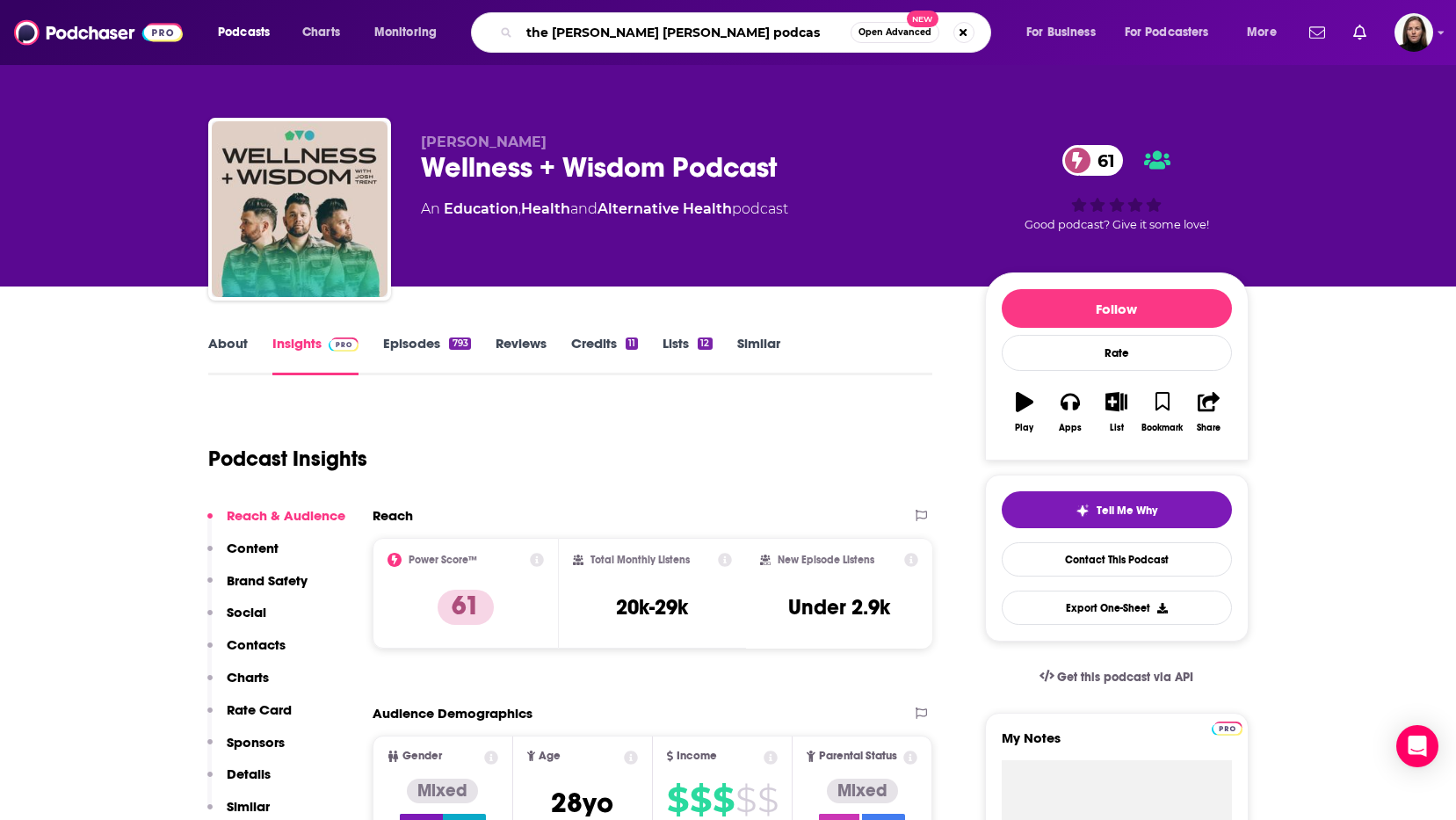
type input "the [PERSON_NAME] [PERSON_NAME] podcast"
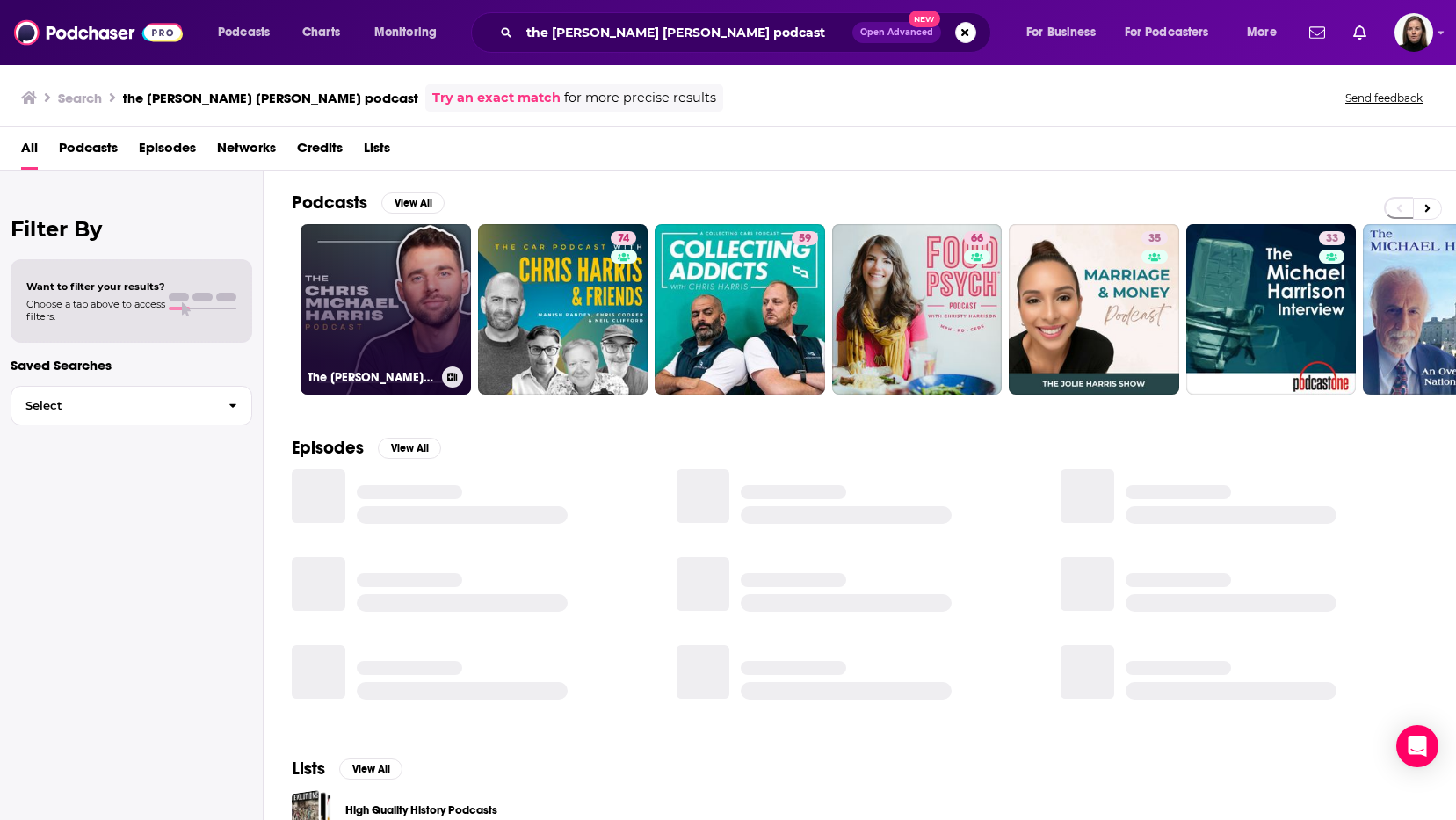
click at [392, 351] on link "The [PERSON_NAME] [PERSON_NAME] Podcast" at bounding box center [385, 308] width 170 height 171
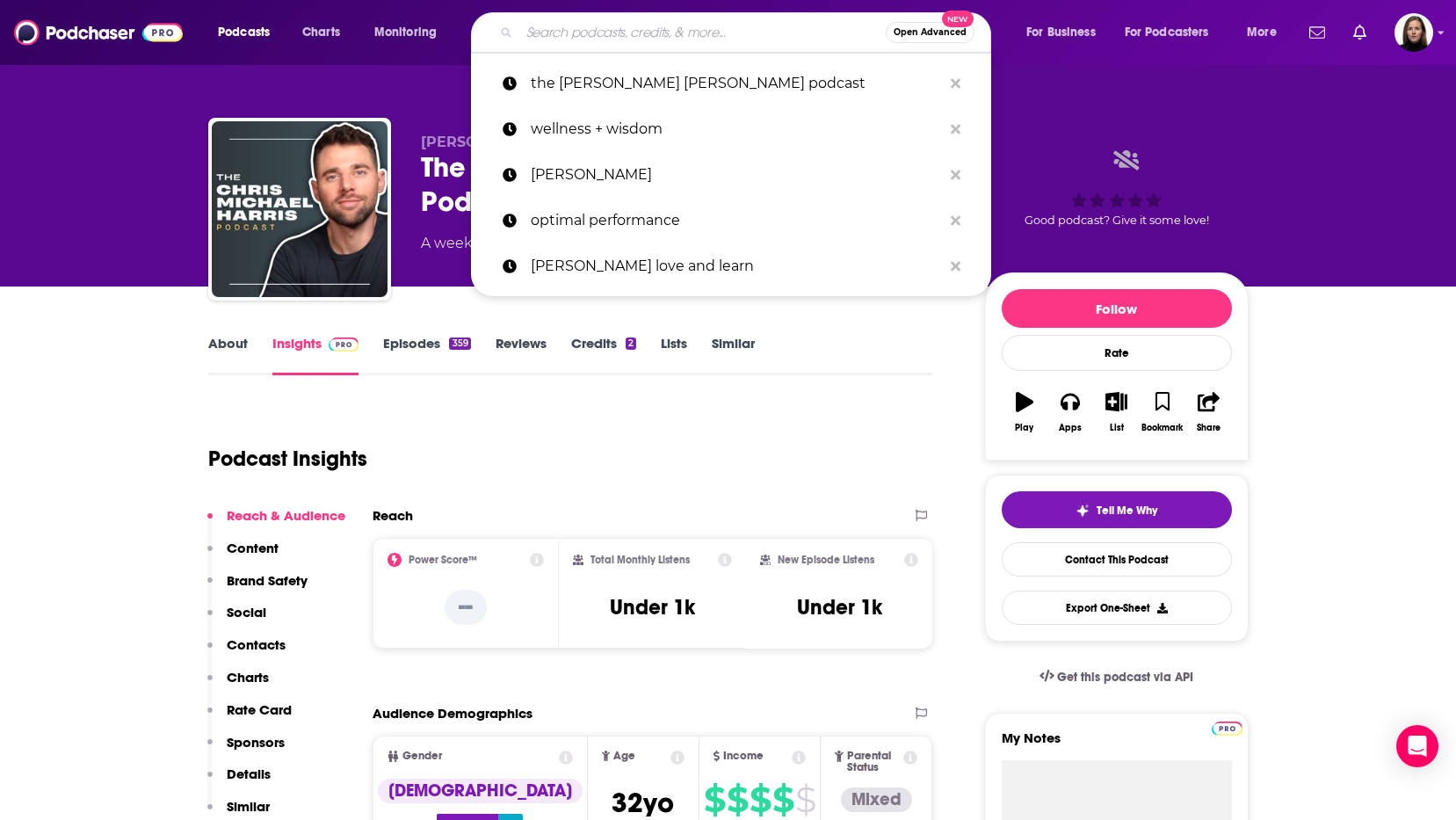
click at [537, 29] on input "Search podcasts, credits, & more..." at bounding box center [702, 33] width 366 height 29
paste input "[URL][DOMAIN_NAME][PERSON_NAME]"
type input "[URL][DOMAIN_NAME][PERSON_NAME]"
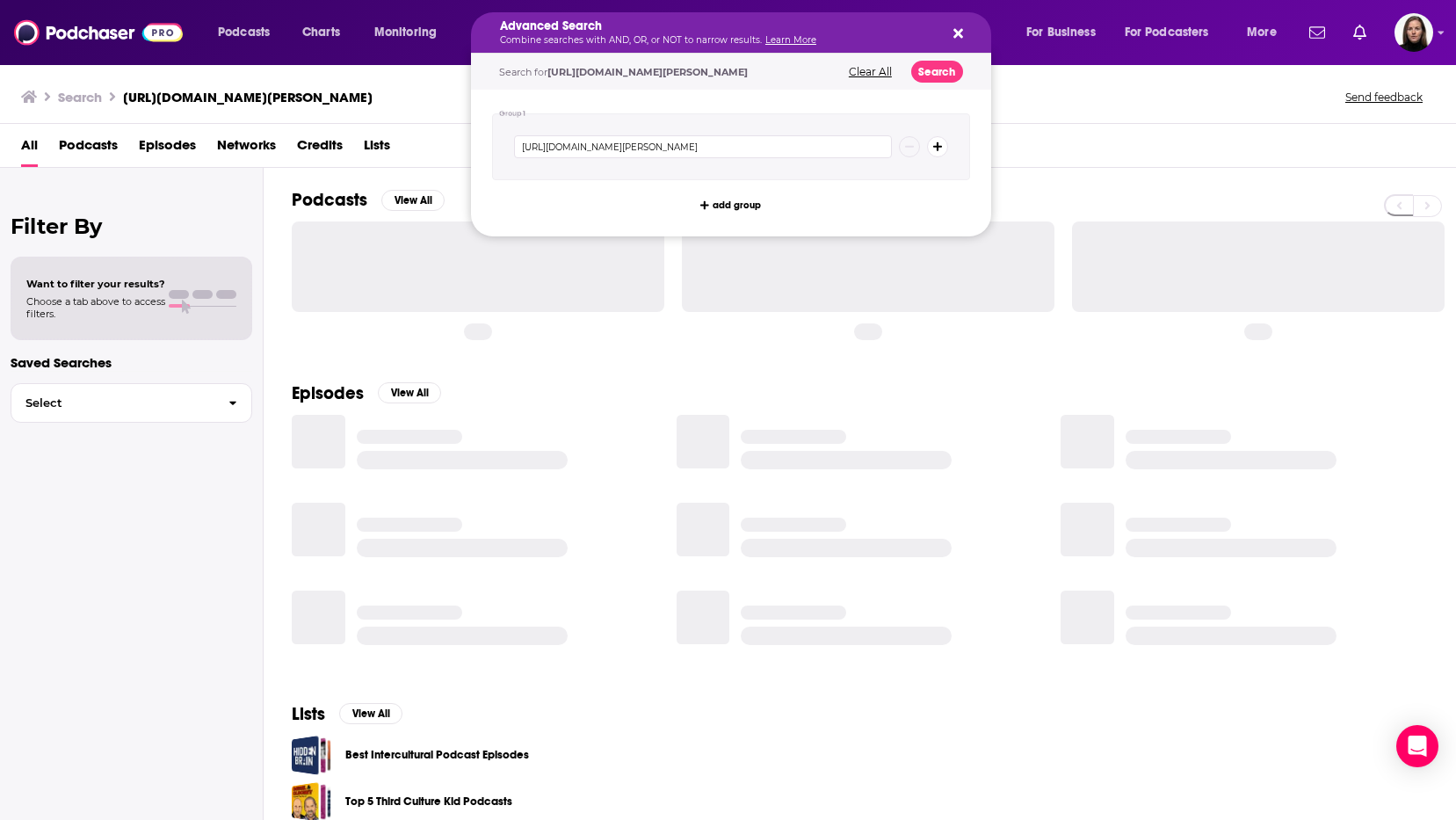
click at [884, 69] on button "Clear All" at bounding box center [870, 72] width 53 height 12
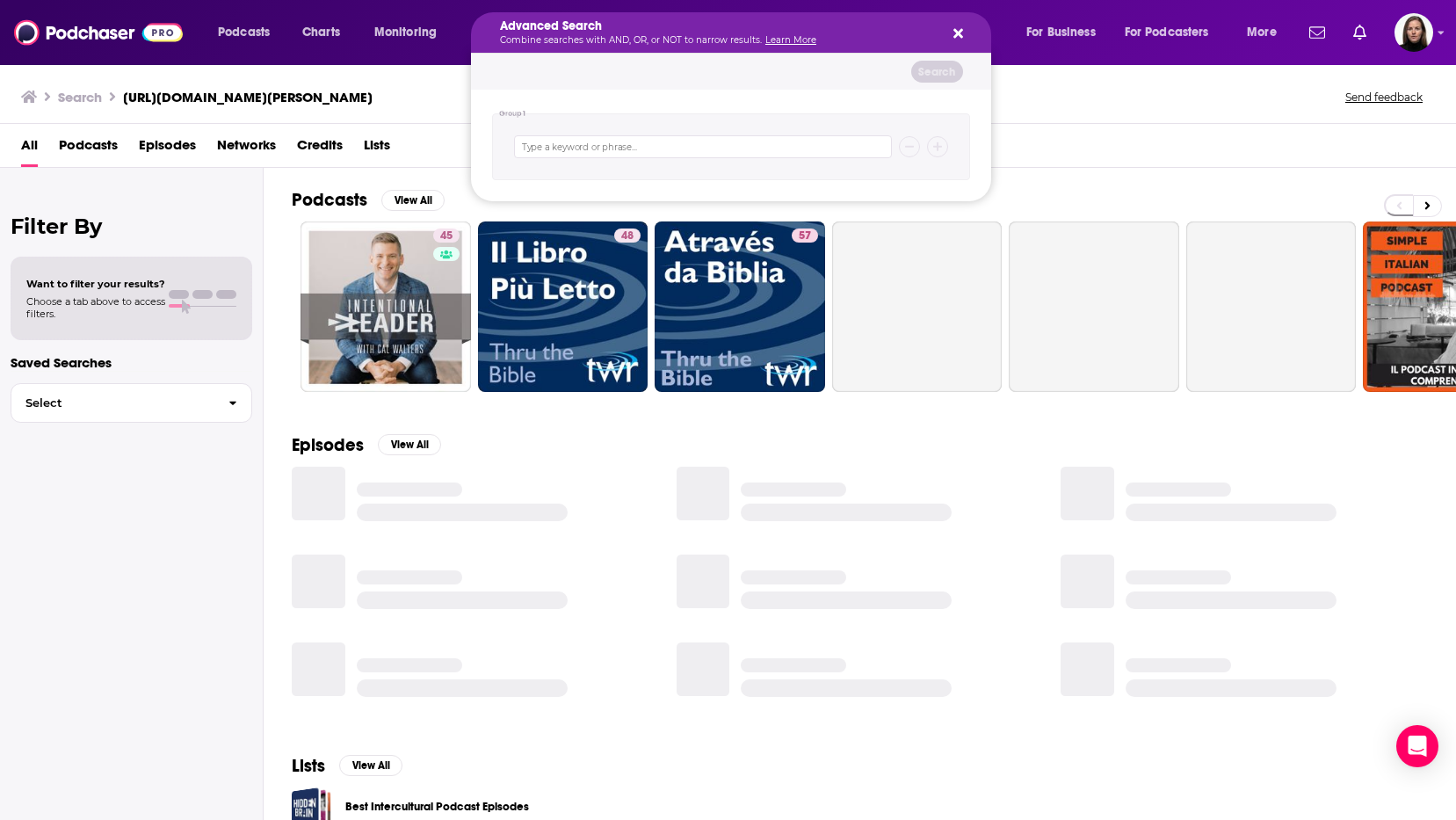
click at [957, 29] on icon "Search podcasts, credits, & more..." at bounding box center [959, 34] width 10 height 14
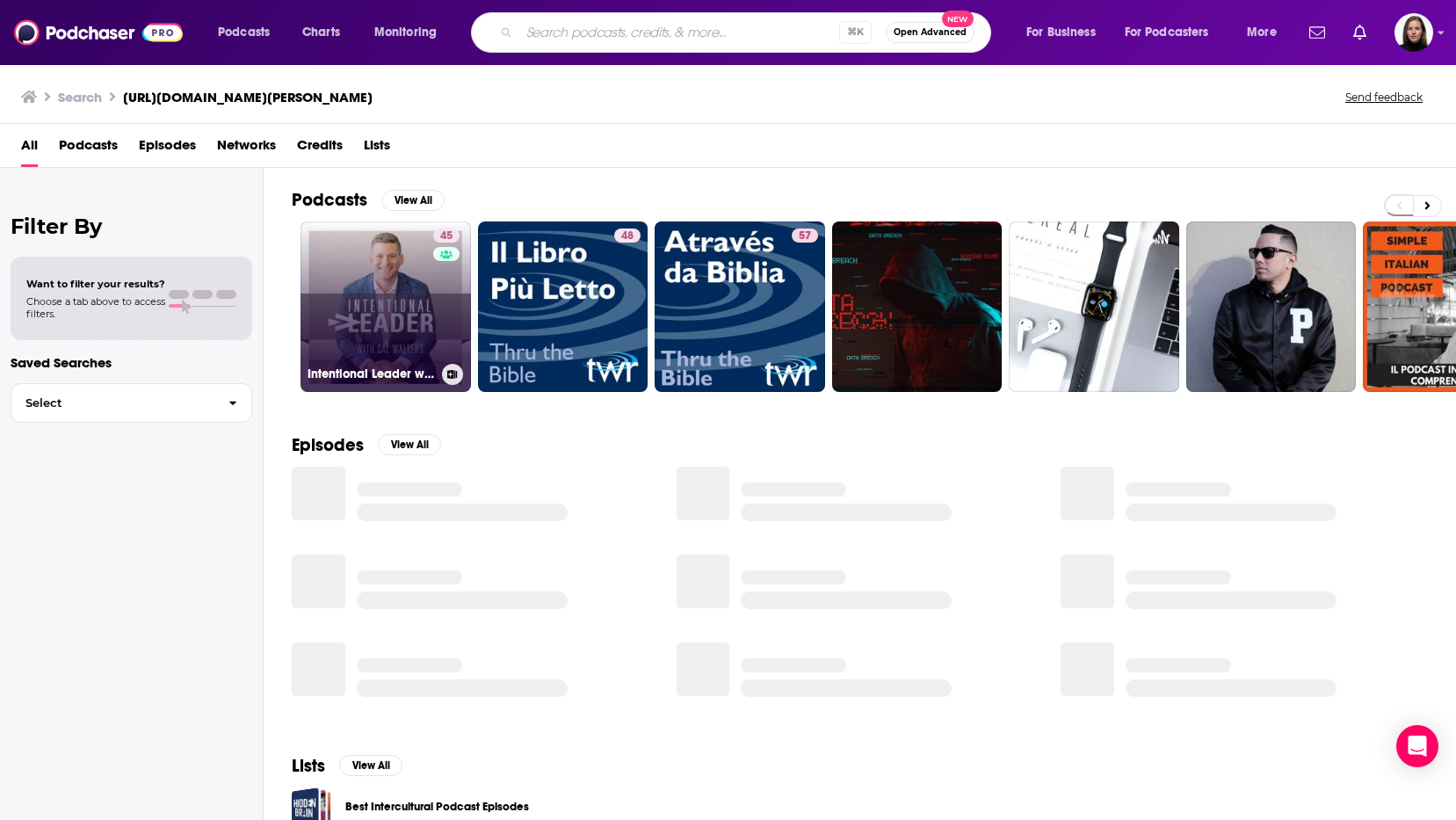
click at [412, 281] on link "45 Intentional Leader with [PERSON_NAME]" at bounding box center [385, 307] width 170 height 171
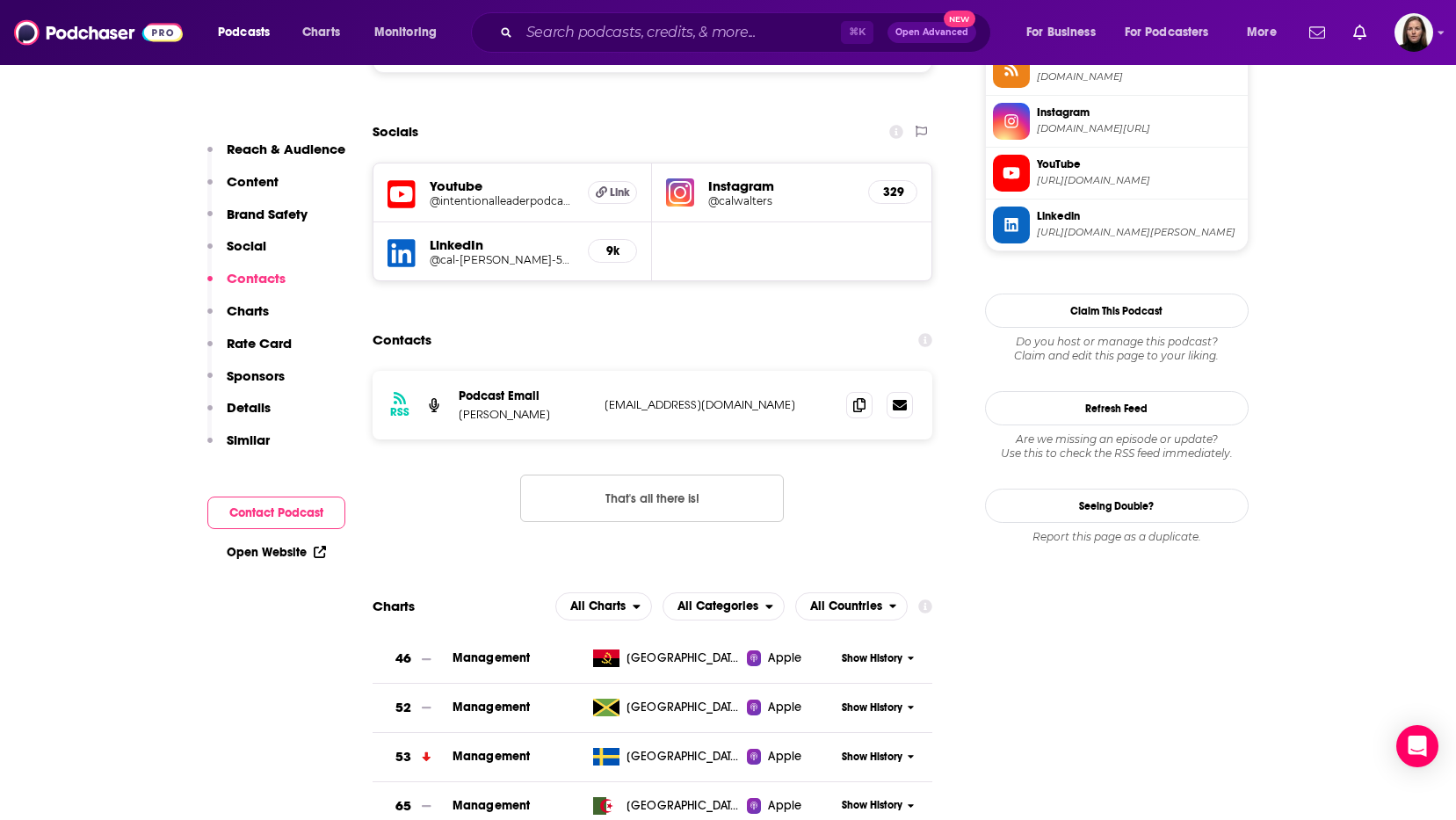
scroll to position [1657, 0]
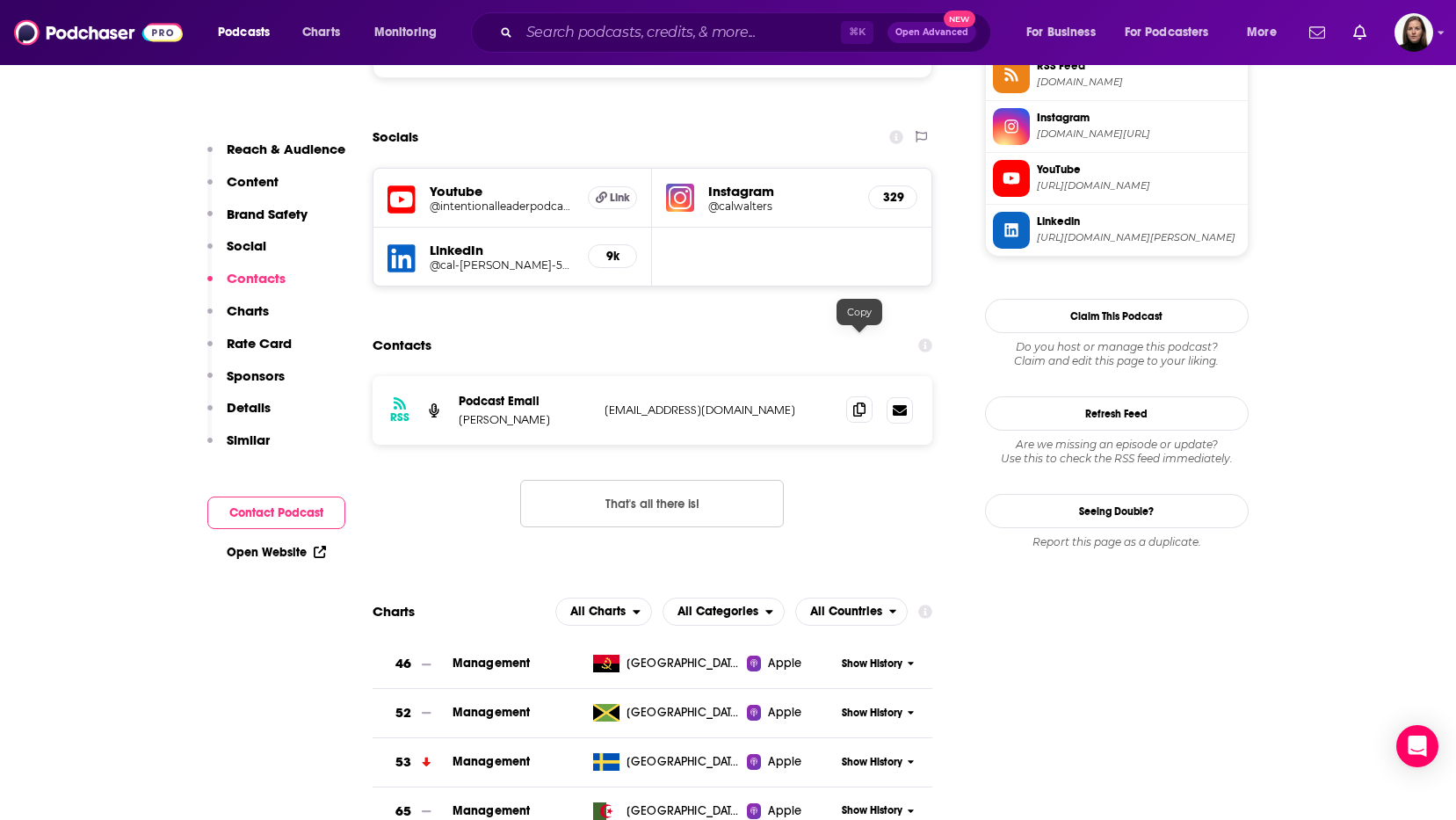
click at [858, 403] on icon at bounding box center [859, 410] width 12 height 14
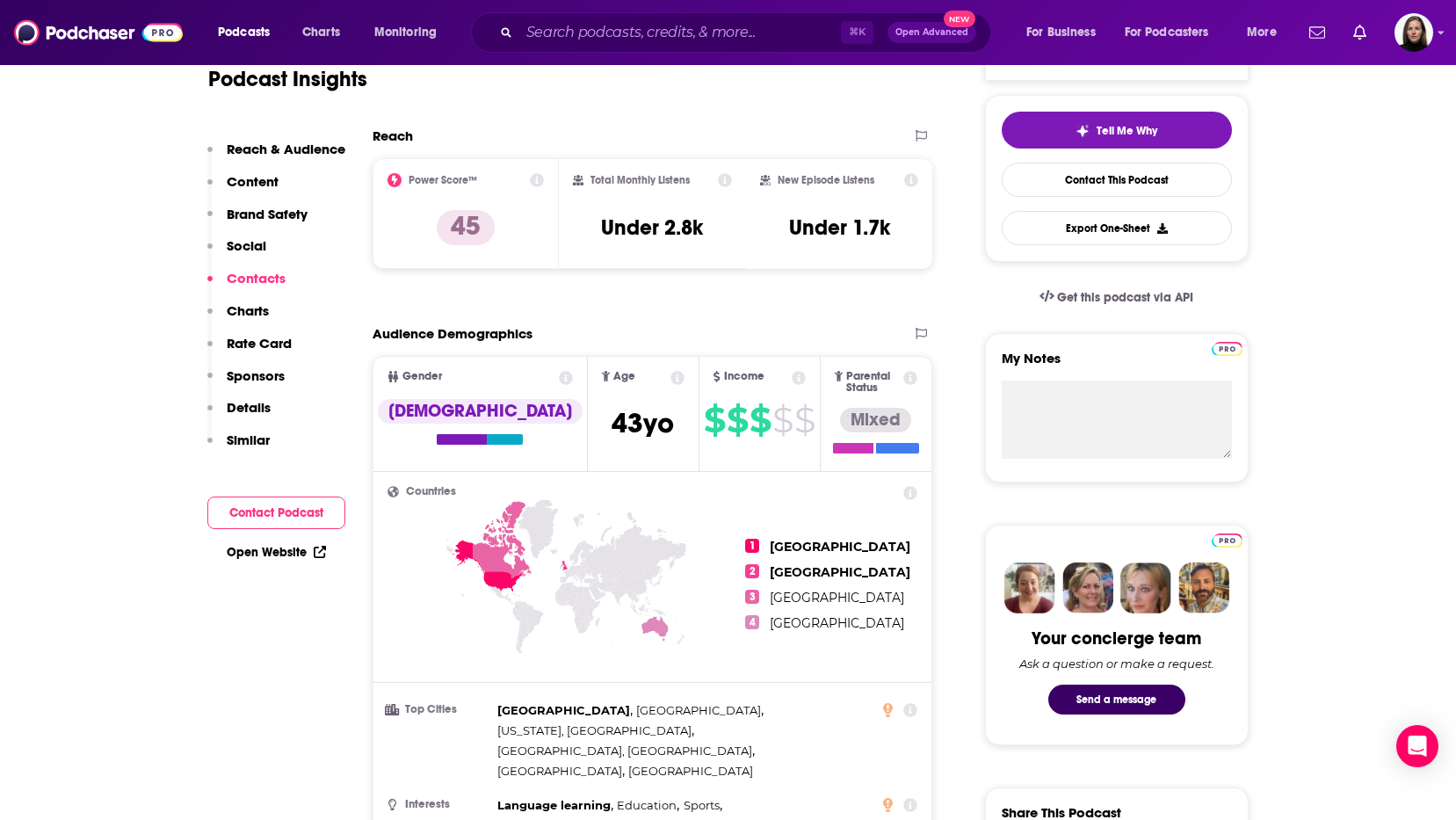
scroll to position [0, 0]
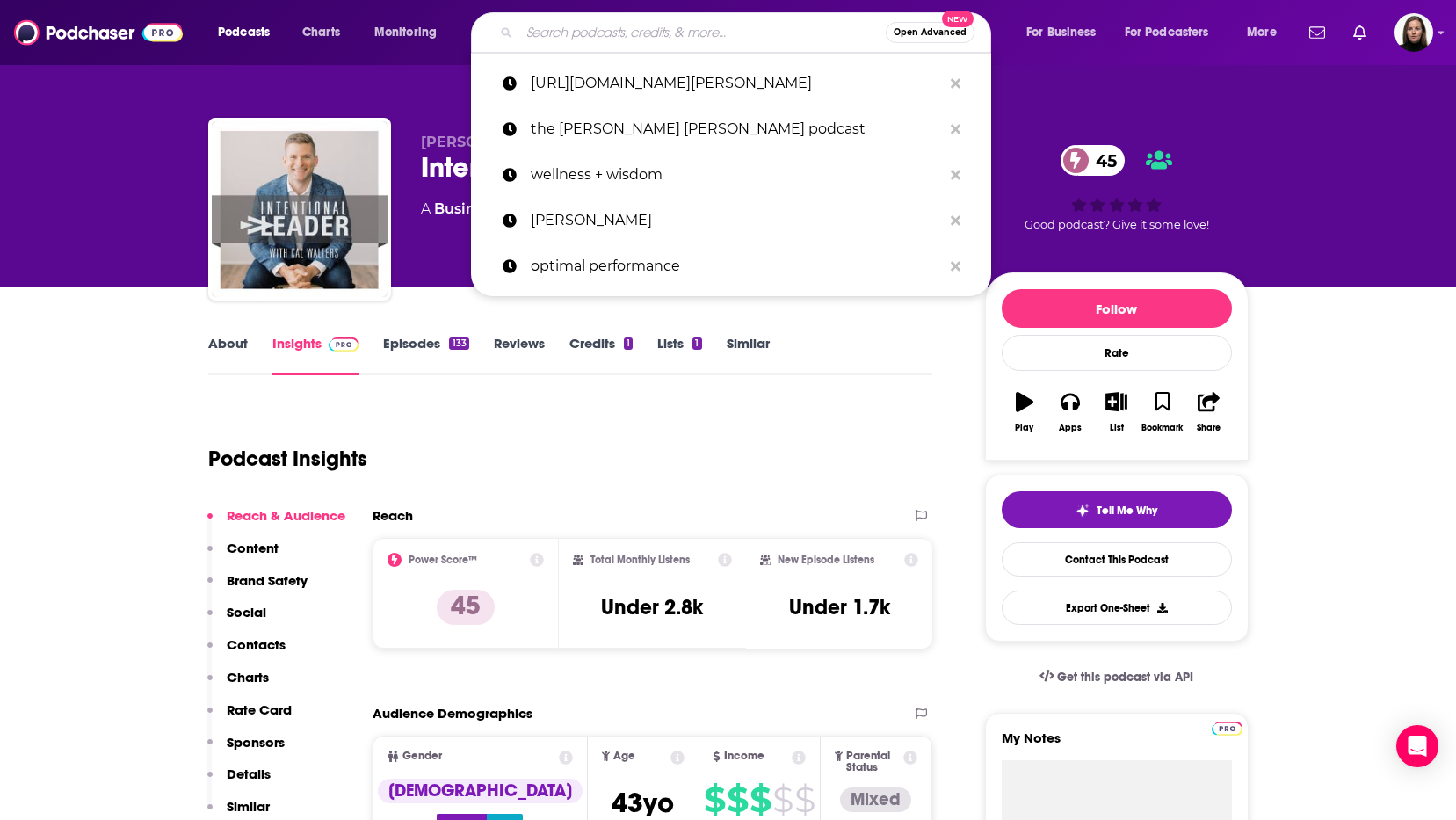
click at [601, 28] on input "Search podcasts, credits, & more..." at bounding box center [702, 33] width 366 height 29
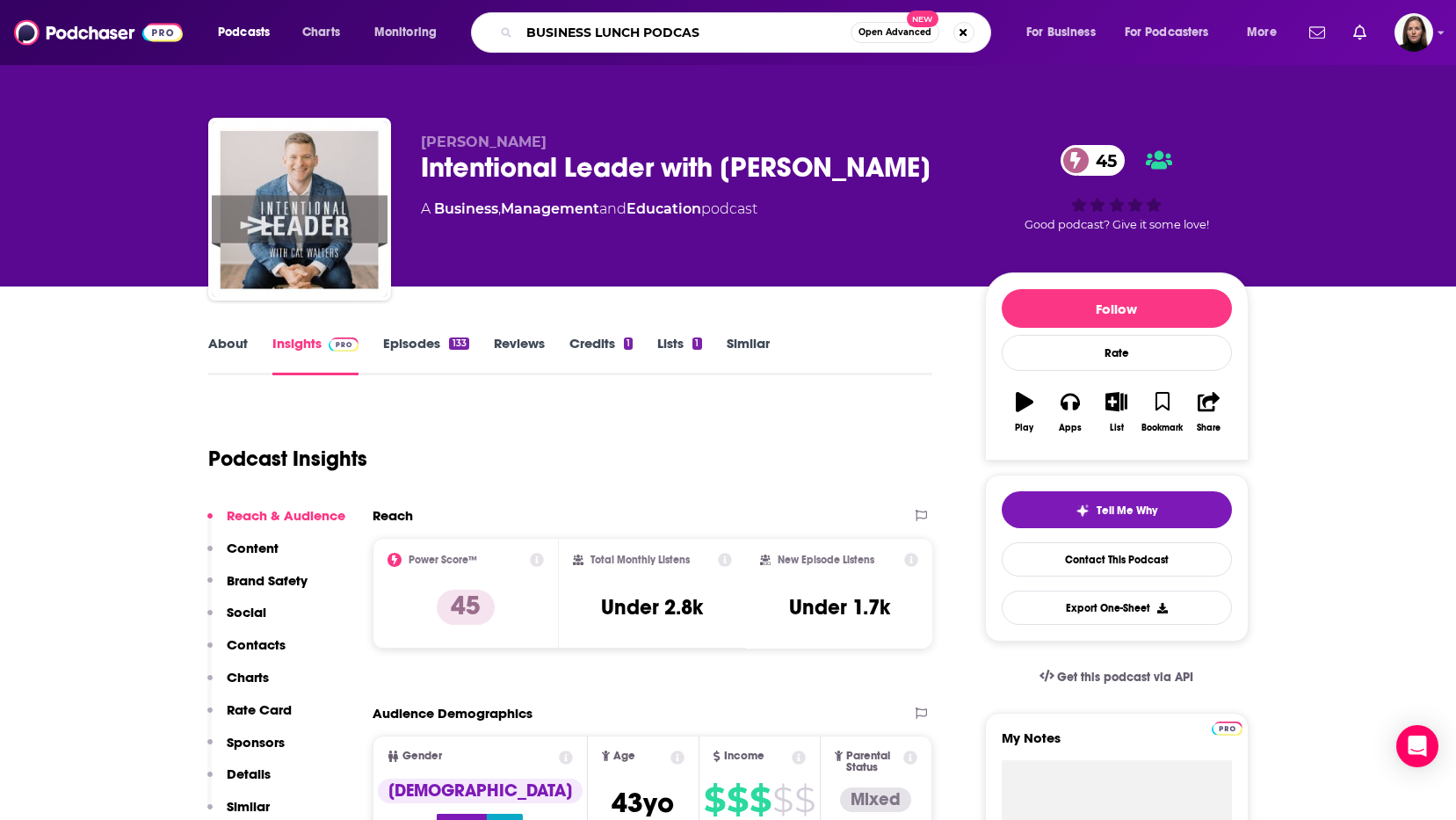
type input "BUSINESS LUNCH PODCAST"
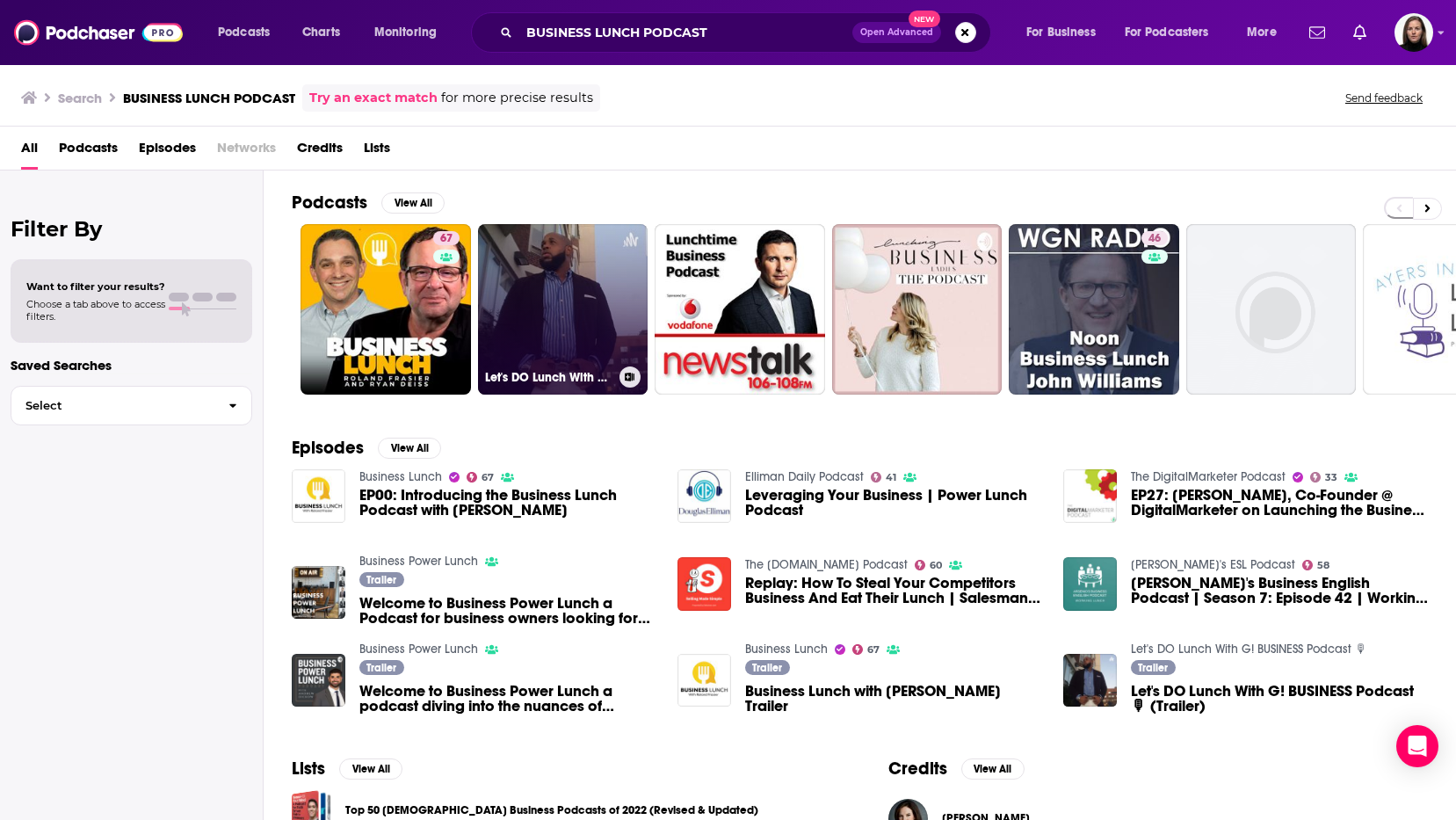
click at [584, 305] on link "Let's DO Lunch With G! BUSINESS Podcast 🎙" at bounding box center [563, 308] width 170 height 171
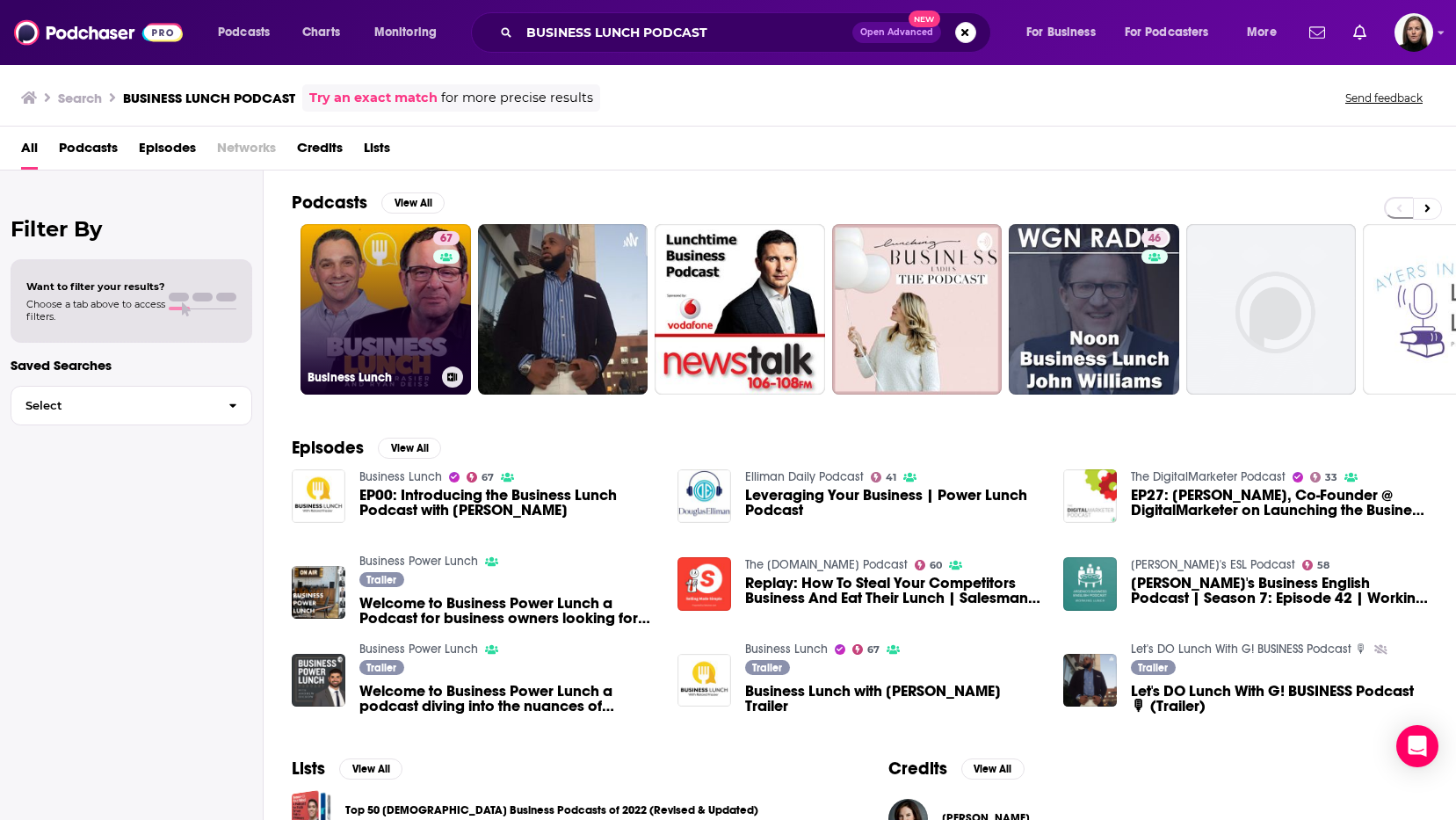
click at [407, 343] on link "67 Business Lunch" at bounding box center [385, 308] width 170 height 171
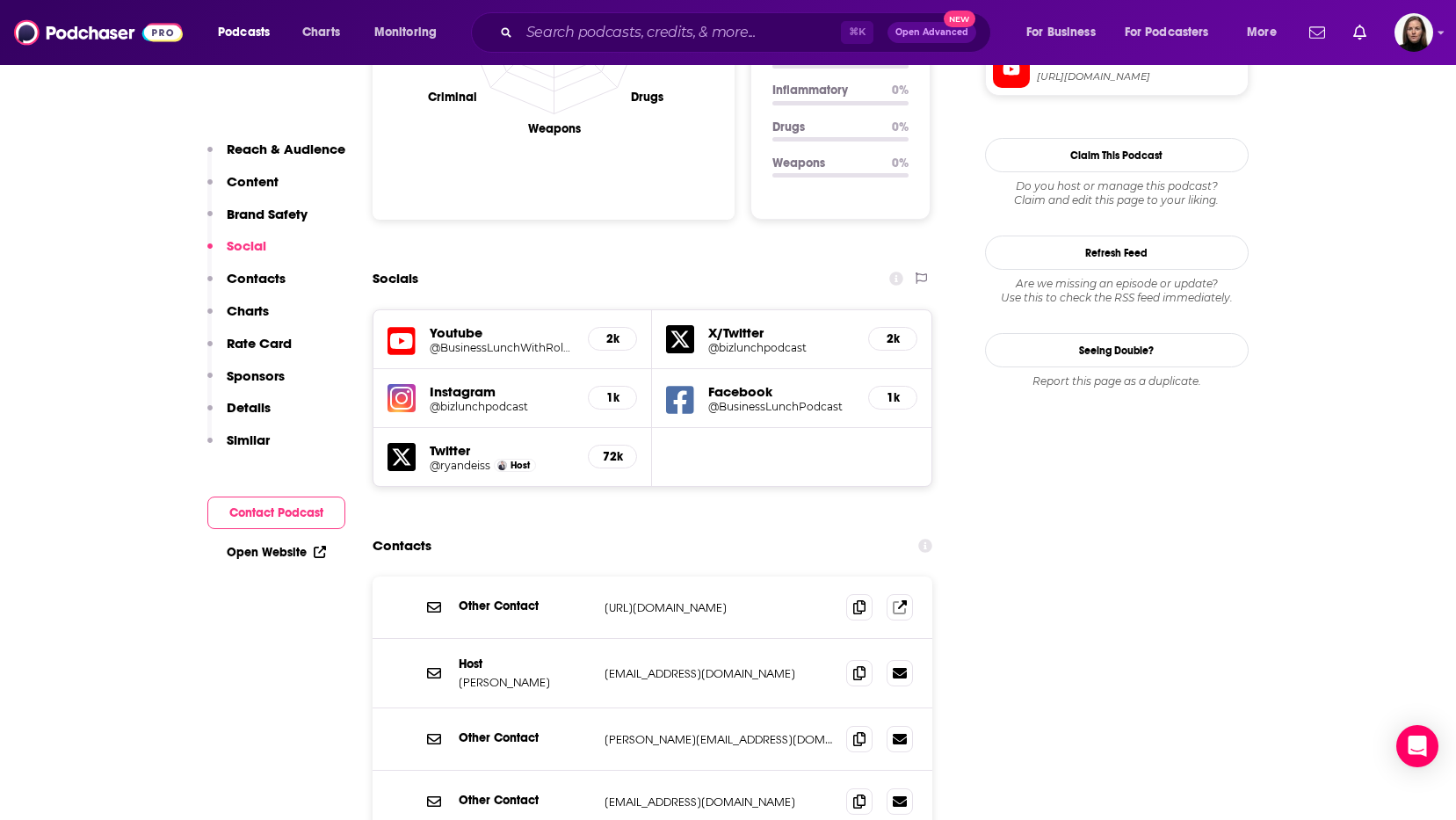
scroll to position [1872, 0]
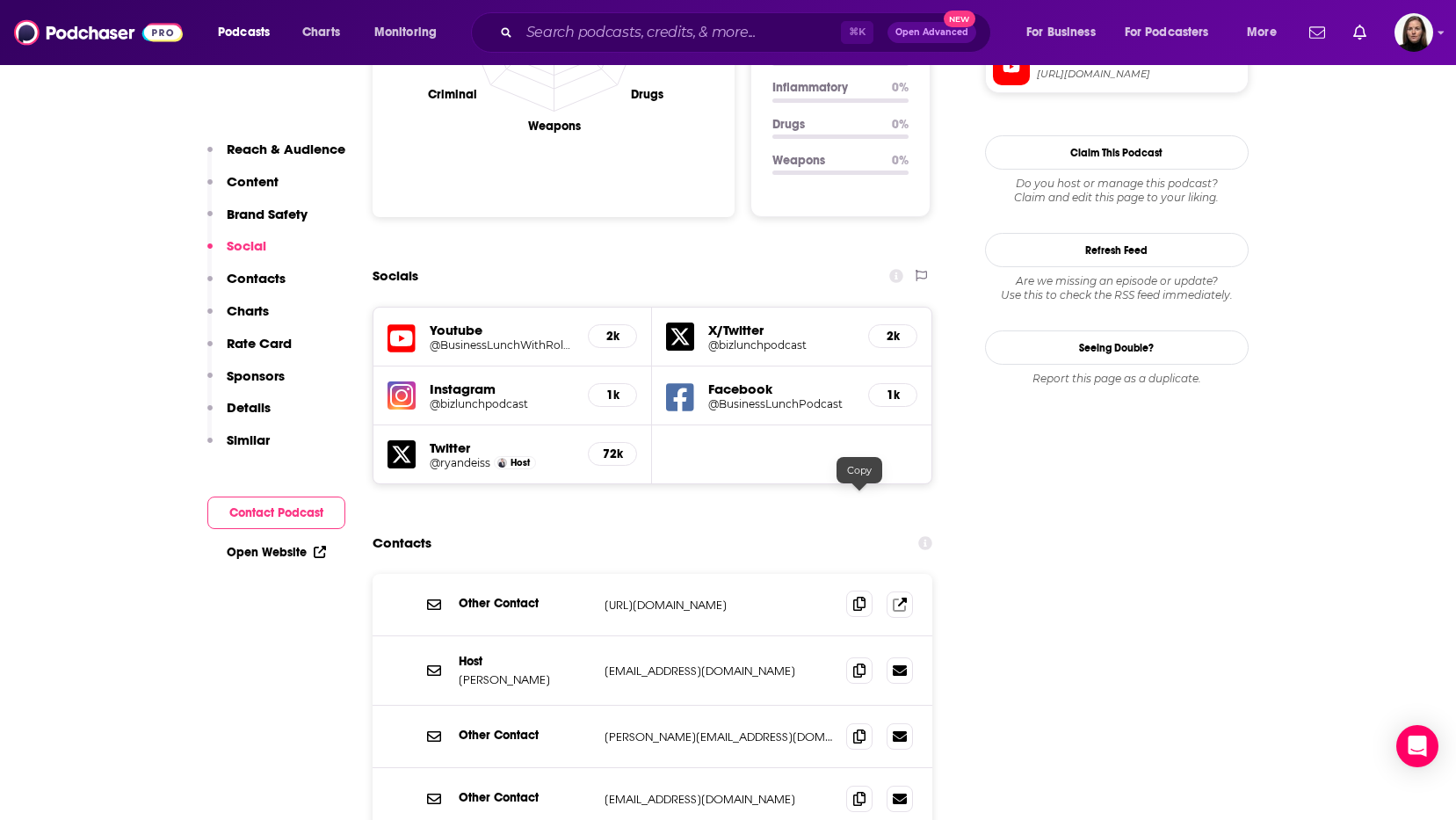
click at [867, 591] on span at bounding box center [859, 604] width 27 height 27
click at [607, 38] on input "Search podcasts, credits, & more..." at bounding box center [680, 33] width 322 height 29
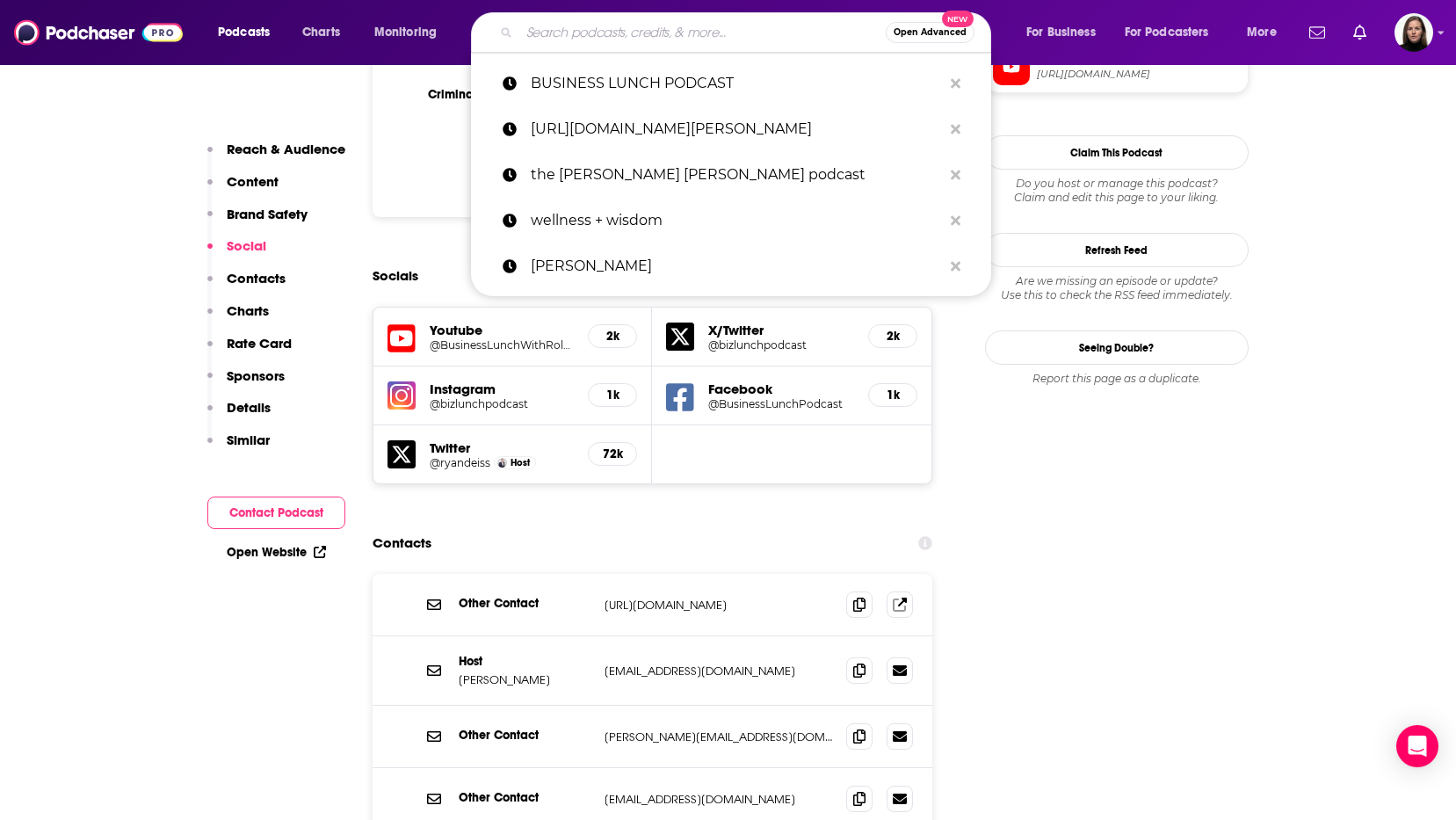
click at [607, 38] on input "Search podcasts, credits, & more..." at bounding box center [702, 33] width 366 height 29
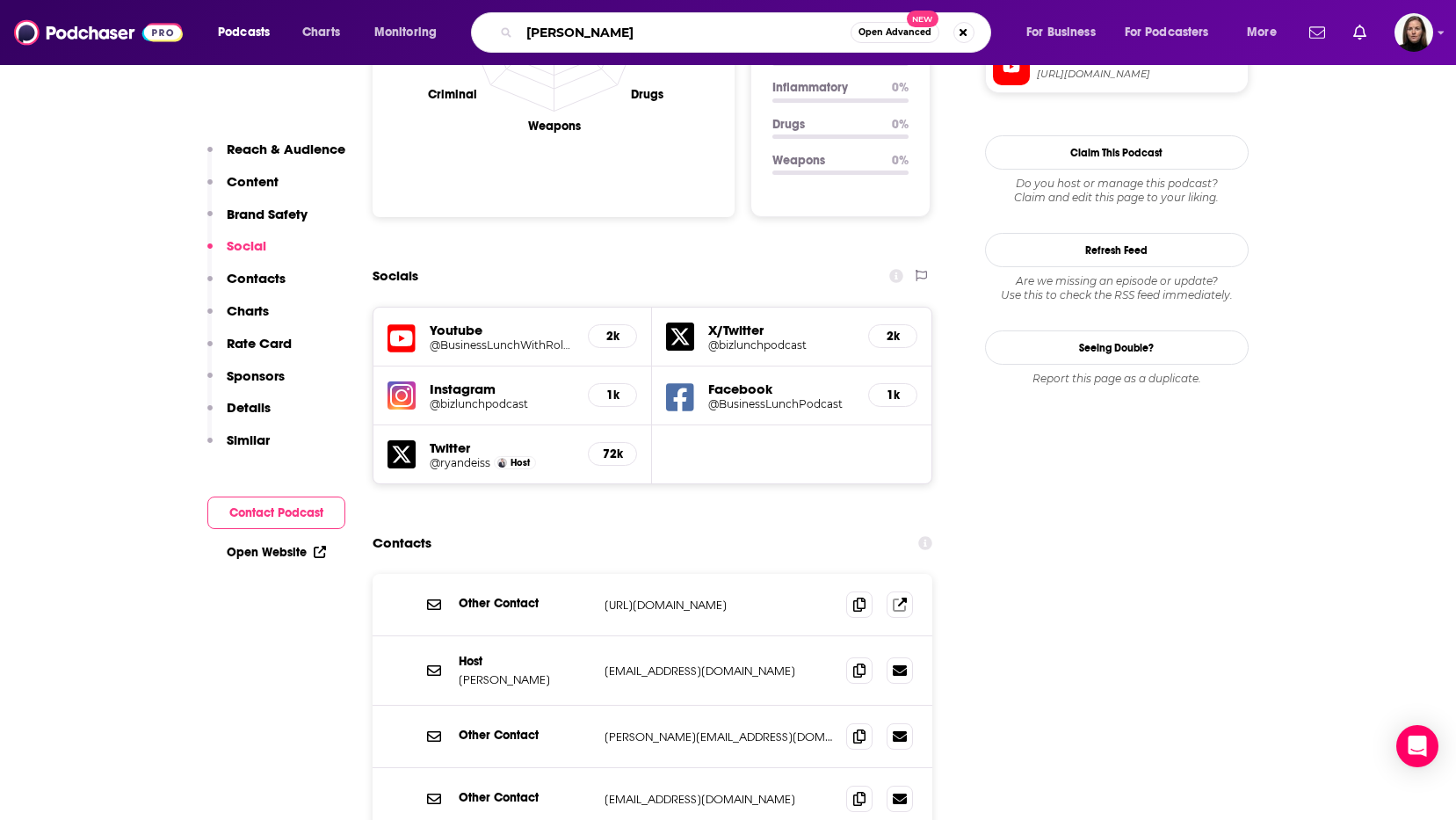
type input "[PERSON_NAME]"
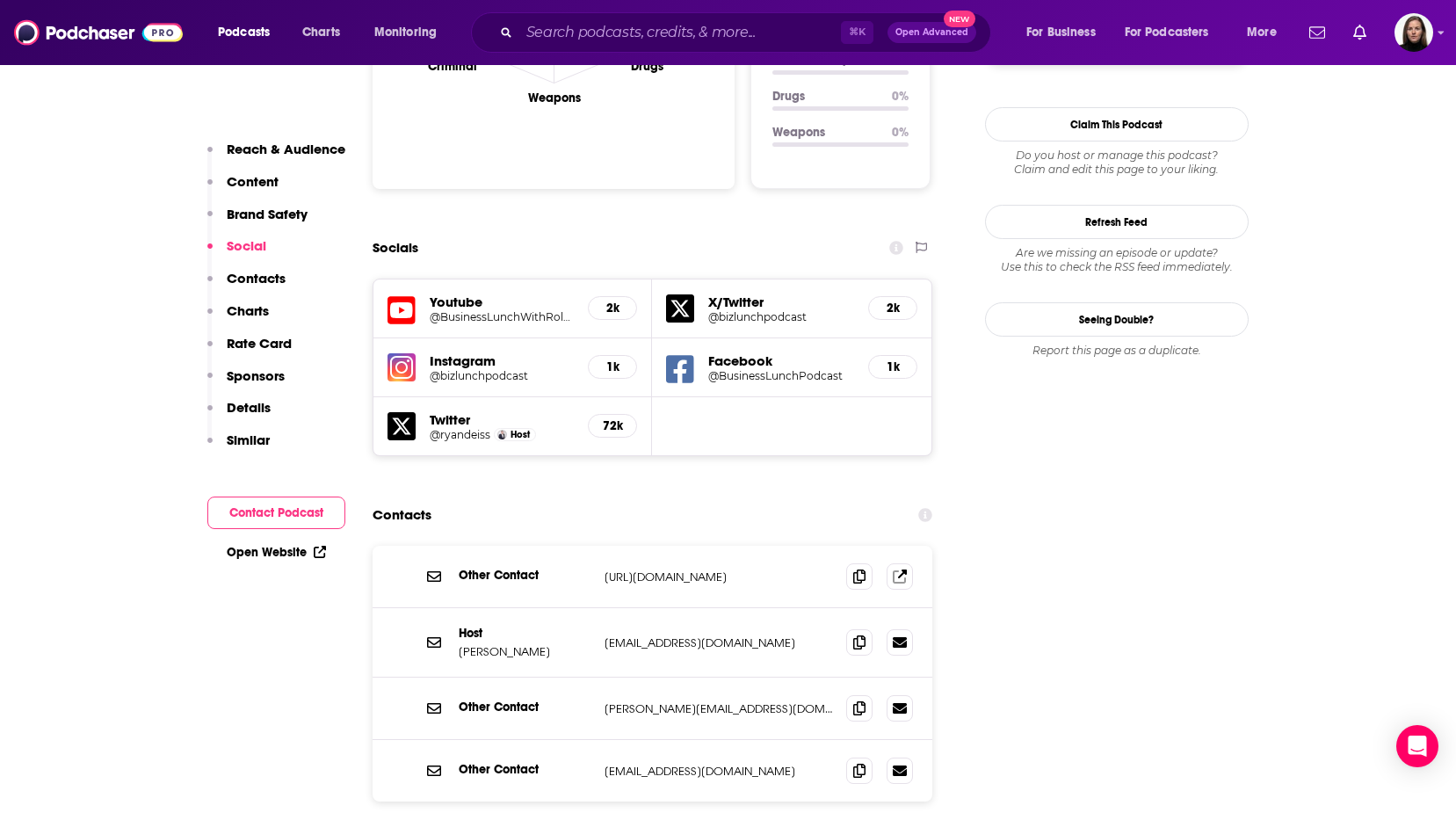
scroll to position [1909, 0]
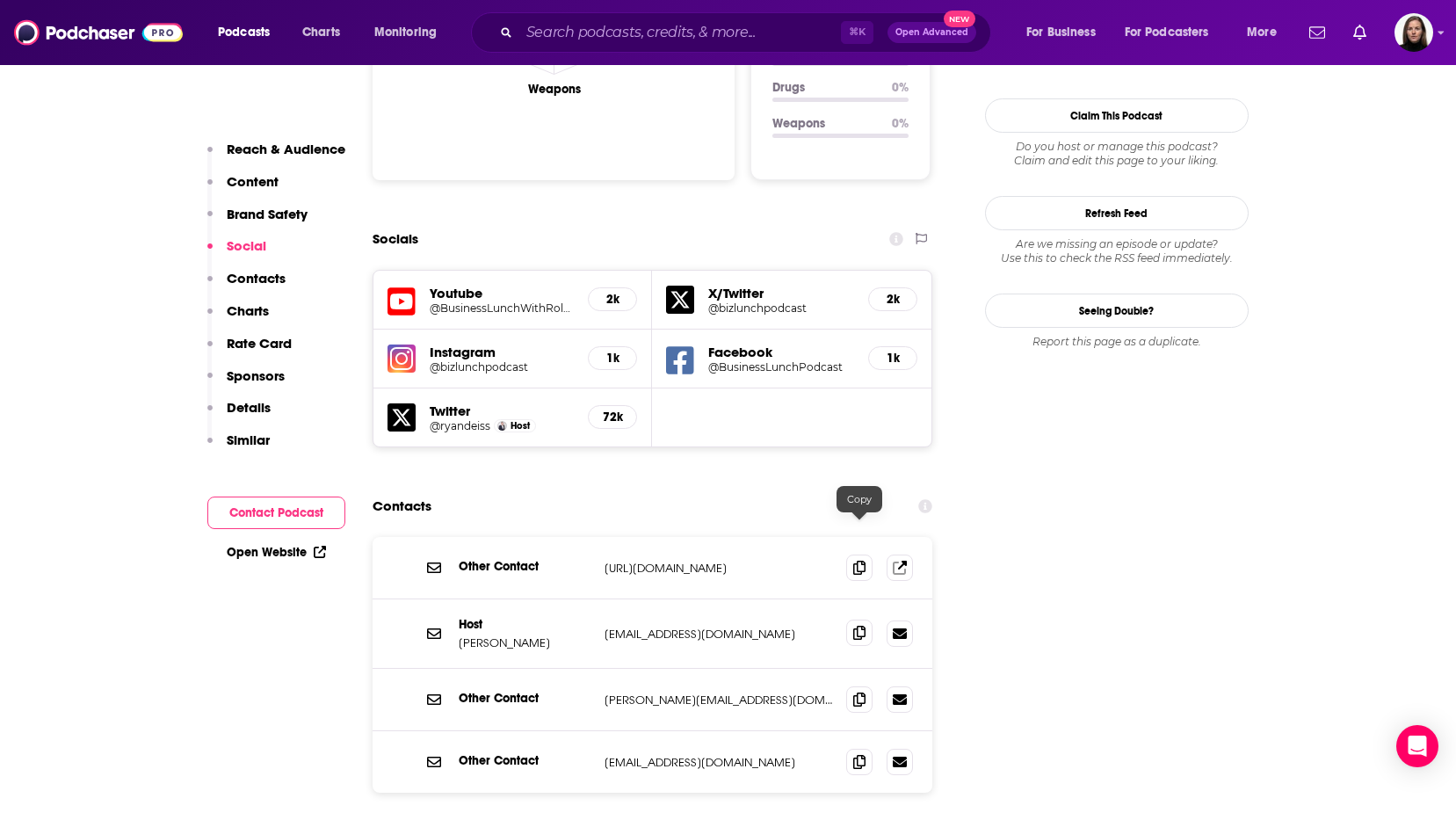
click at [856, 626] on icon at bounding box center [859, 633] width 12 height 14
